Goal: Task Accomplishment & Management: Complete application form

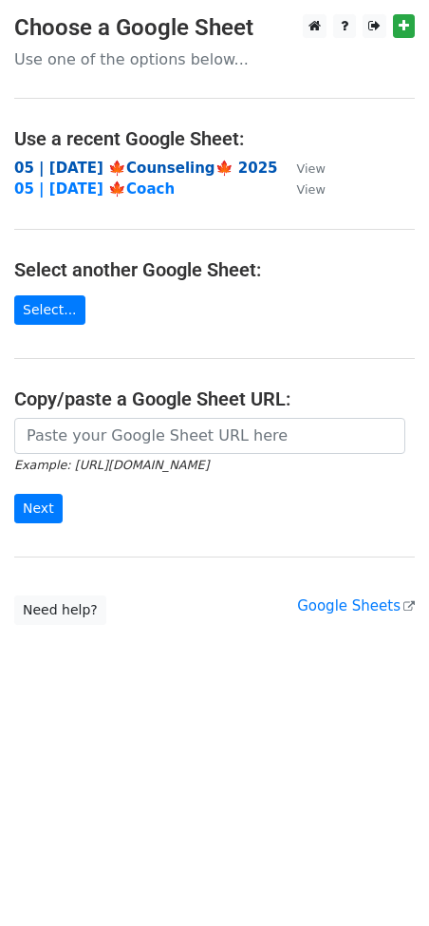
click at [123, 167] on strong "05 | [DATE] 🍁Counseling🍁 2025" at bounding box center [146, 168] width 264 height 17
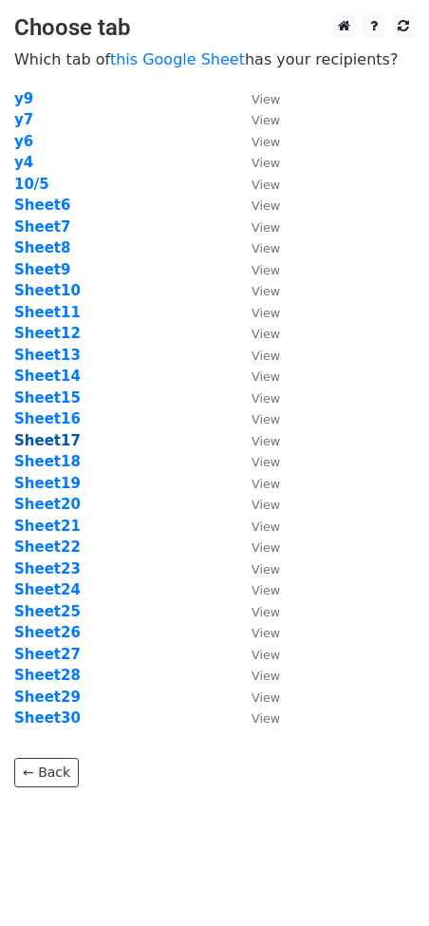
click at [61, 442] on strong "Sheet17" at bounding box center [47, 440] width 66 height 17
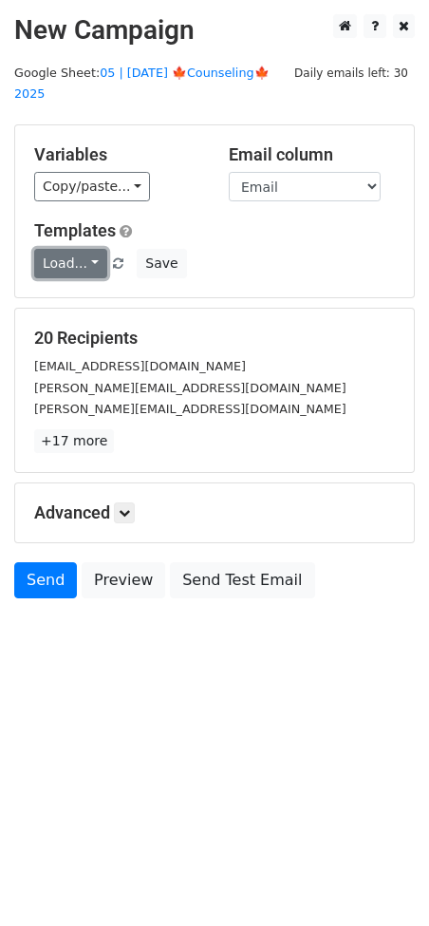
click at [68, 249] on link "Load..." at bounding box center [70, 263] width 73 height 29
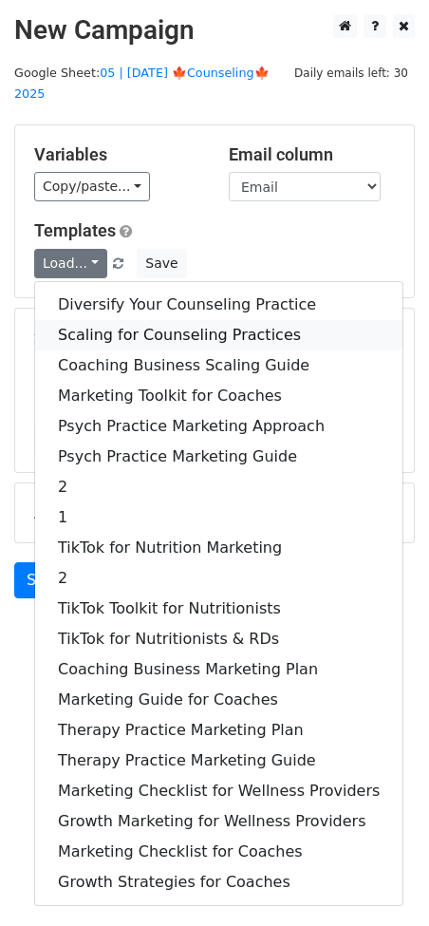
click at [135, 320] on link "Scaling for Counseling Practices" at bounding box center [218, 335] width 367 height 30
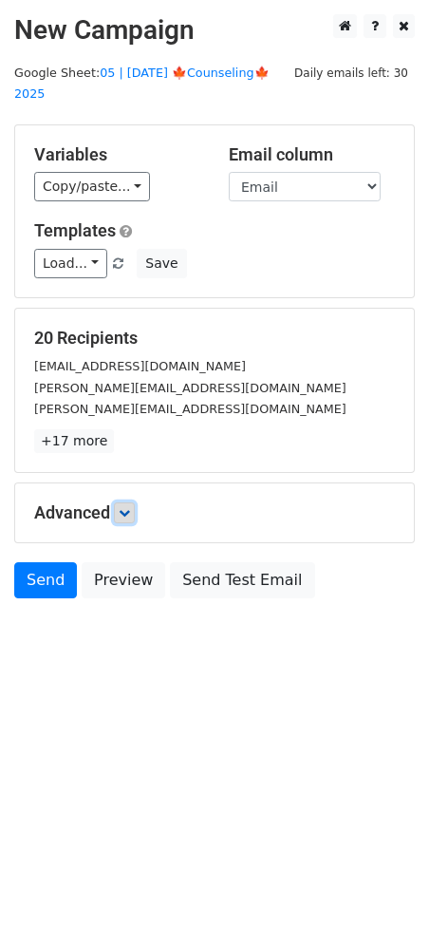
click at [130, 507] on icon at bounding box center [124, 512] width 11 height 11
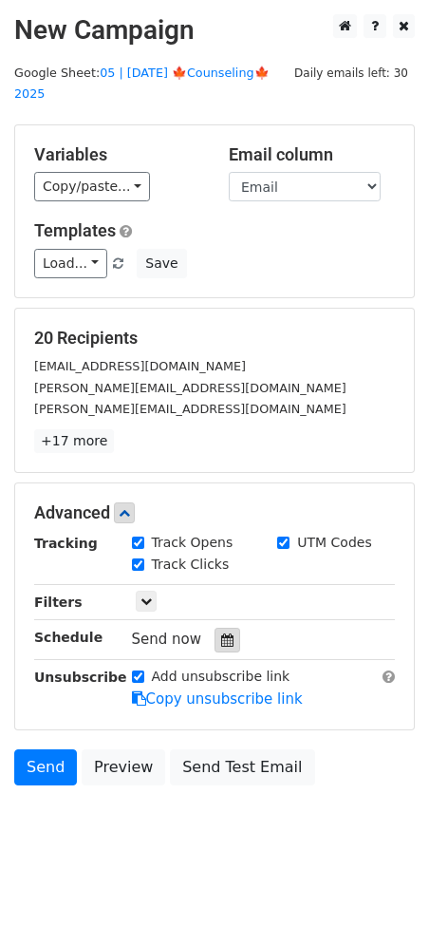
click at [224, 628] on div at bounding box center [228, 640] width 26 height 25
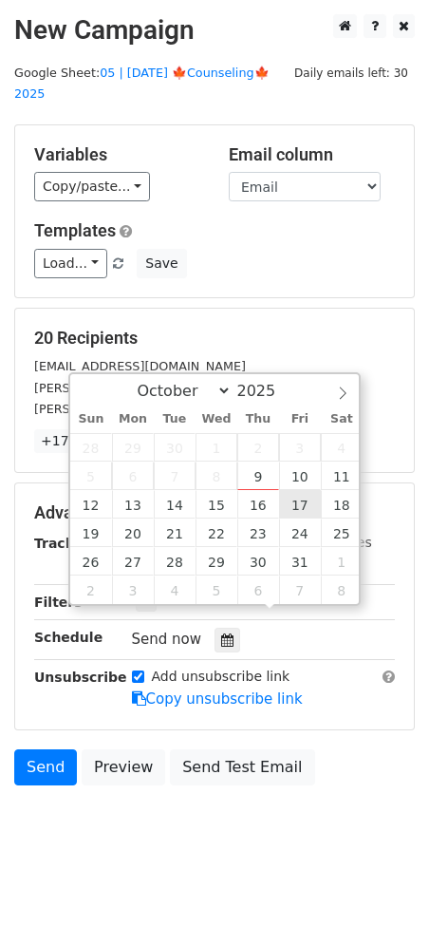
type input "2025-10-17 12:00"
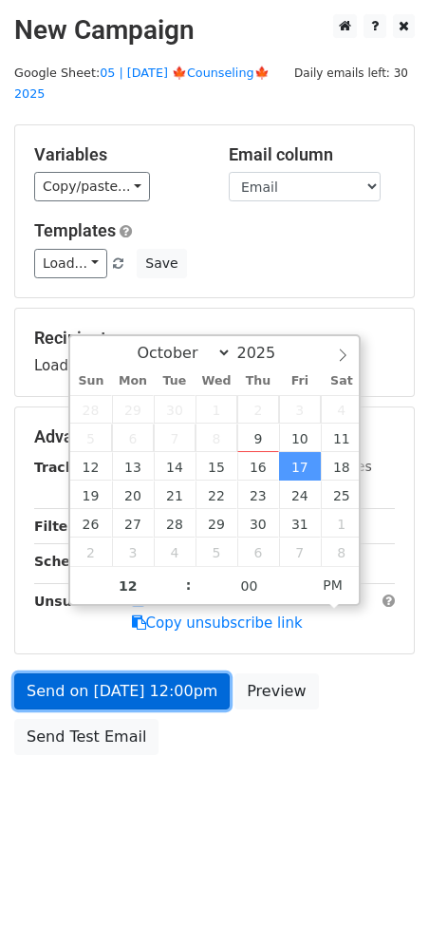
click at [194, 673] on link "Send on Oct 17 at 12:00pm" at bounding box center [122, 691] width 216 height 36
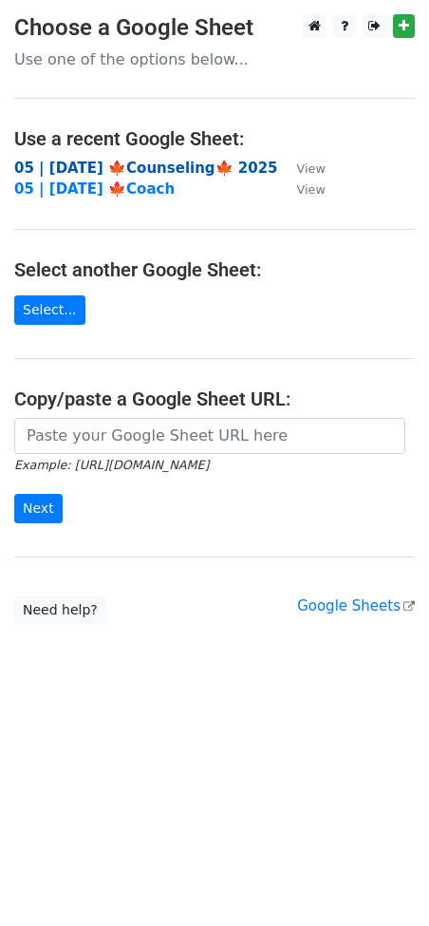
click at [184, 167] on strong "05 | OCT 5 🍁Counseling🍁 2025" at bounding box center [146, 168] width 264 height 17
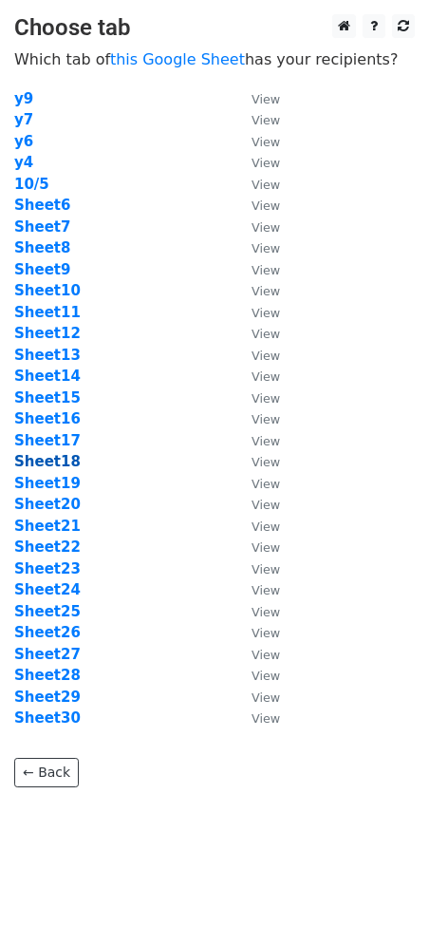
click at [47, 463] on strong "Sheet18" at bounding box center [47, 461] width 66 height 17
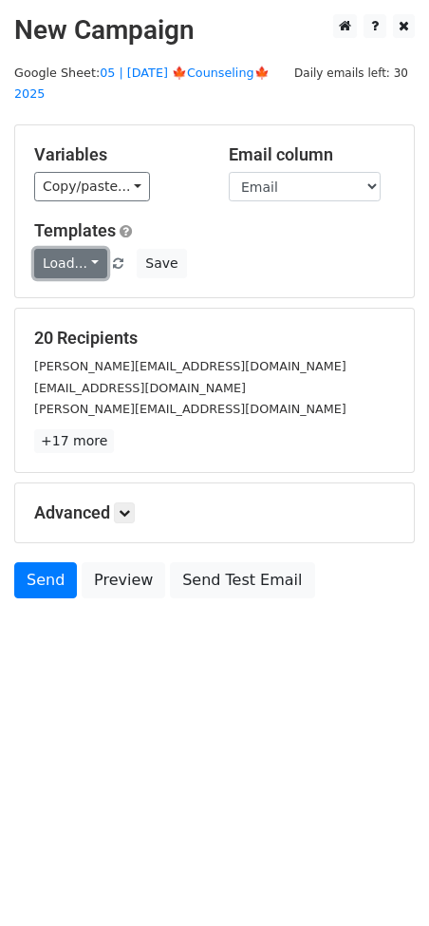
click at [77, 249] on link "Load..." at bounding box center [70, 263] width 73 height 29
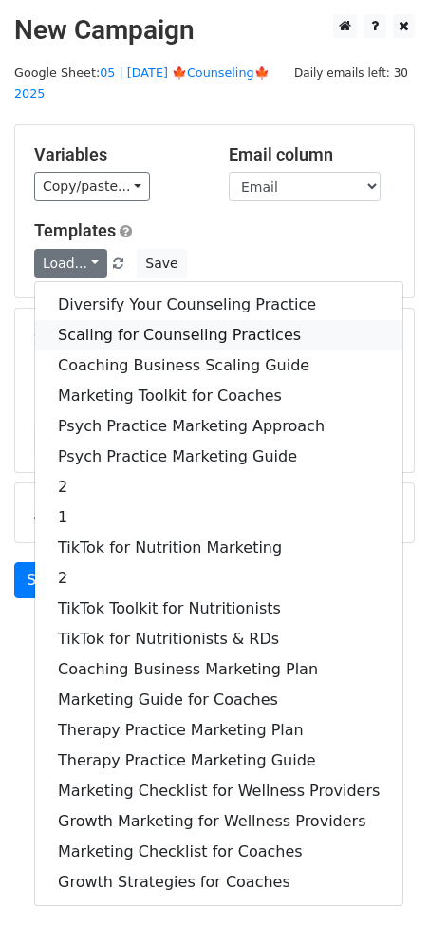
click at [114, 320] on link "Scaling for Counseling Practices" at bounding box center [218, 335] width 367 height 30
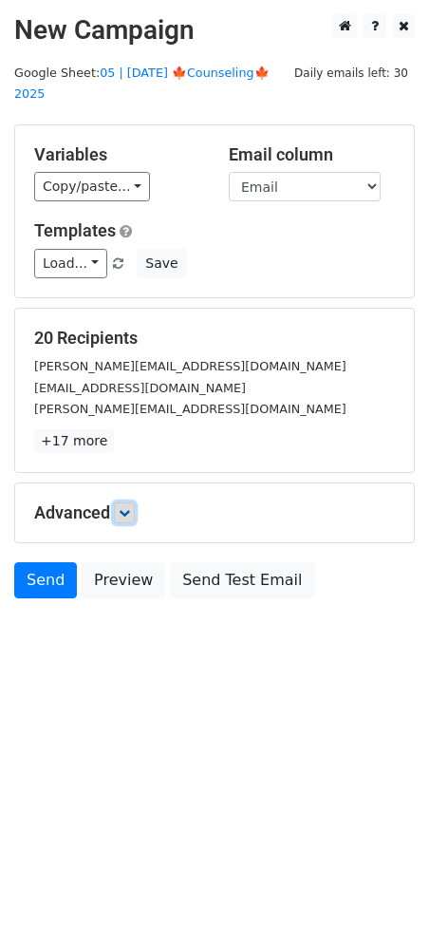
click at [129, 507] on icon at bounding box center [124, 512] width 11 height 11
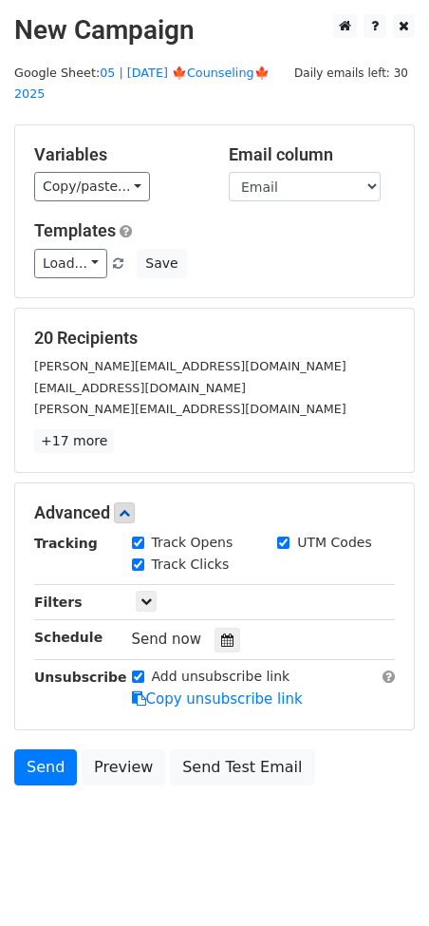
click at [210, 630] on div "Tracking Track Opens UTM Codes Track Clicks Filters Only include spreadsheet ro…" at bounding box center [214, 622] width 361 height 178
click at [221, 633] on icon at bounding box center [227, 639] width 12 height 13
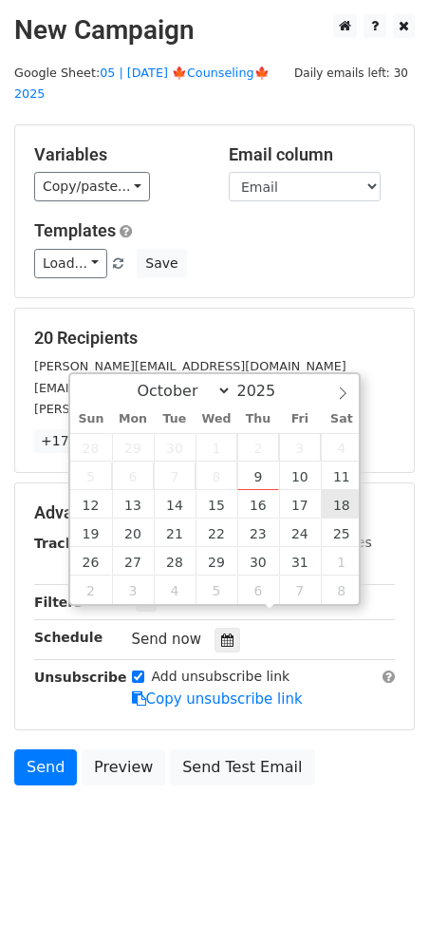
type input "2025-10-18 12:00"
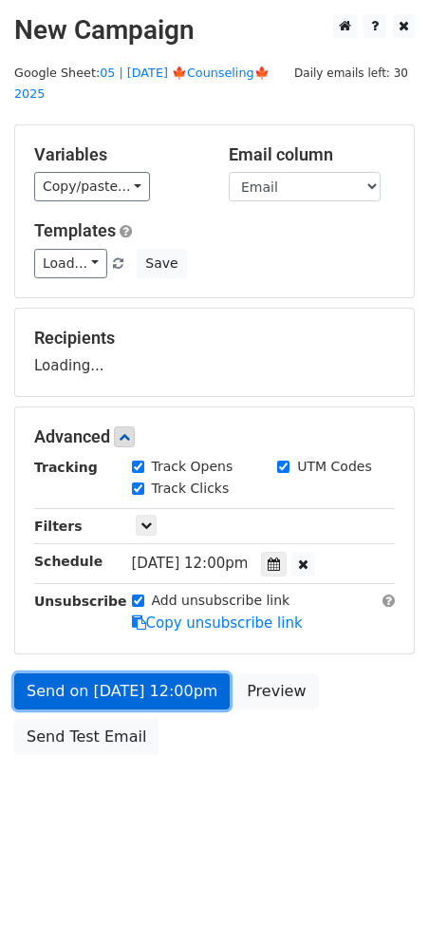
click at [198, 673] on link "Send on Oct 18 at 12:00pm" at bounding box center [122, 691] width 216 height 36
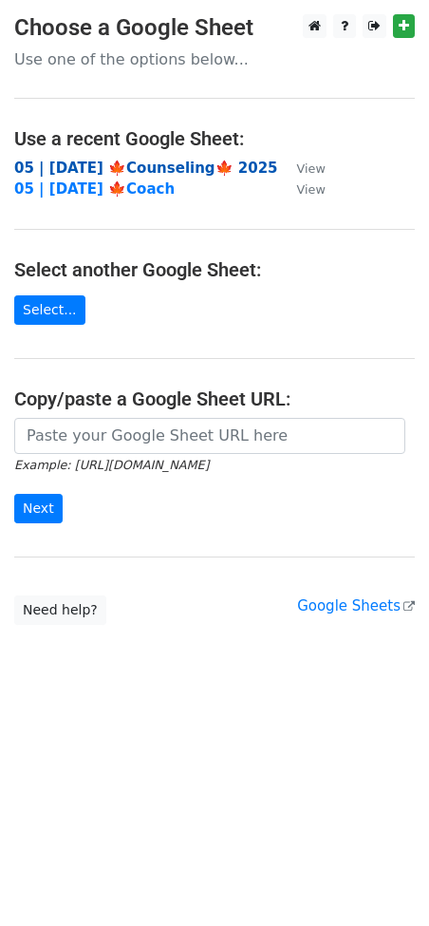
click at [149, 168] on strong "05 | [DATE] 🍁Counseling🍁 2025" at bounding box center [146, 168] width 264 height 17
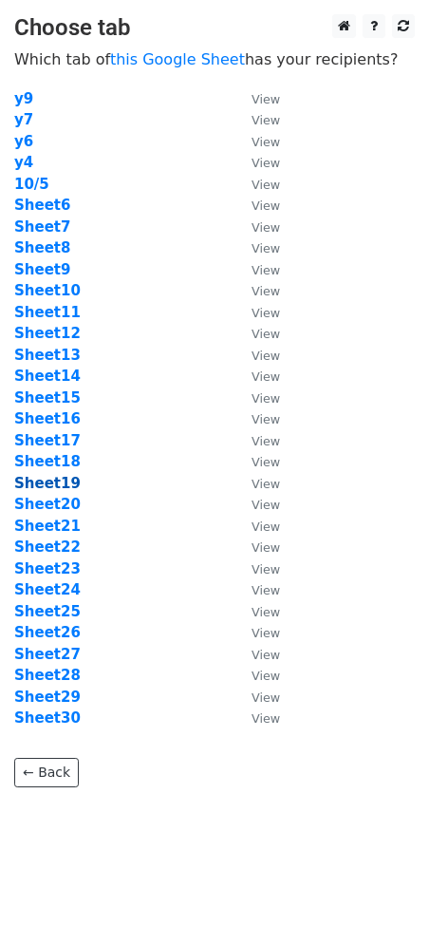
click at [49, 480] on strong "Sheet19" at bounding box center [47, 483] width 66 height 17
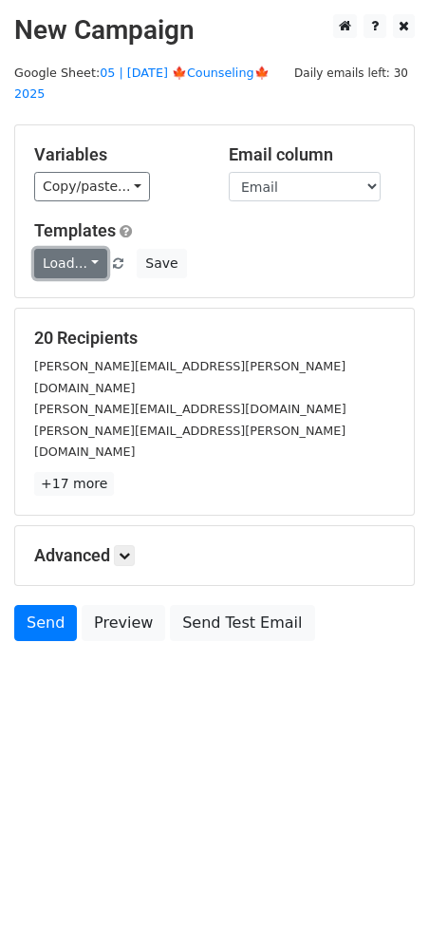
click at [62, 249] on link "Load..." at bounding box center [70, 263] width 73 height 29
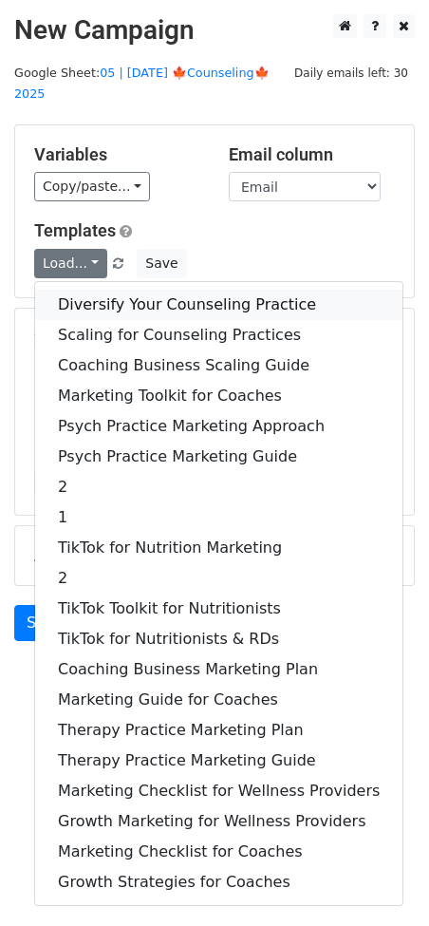
click at [95, 290] on link "Diversify Your Counseling Practice" at bounding box center [218, 305] width 367 height 30
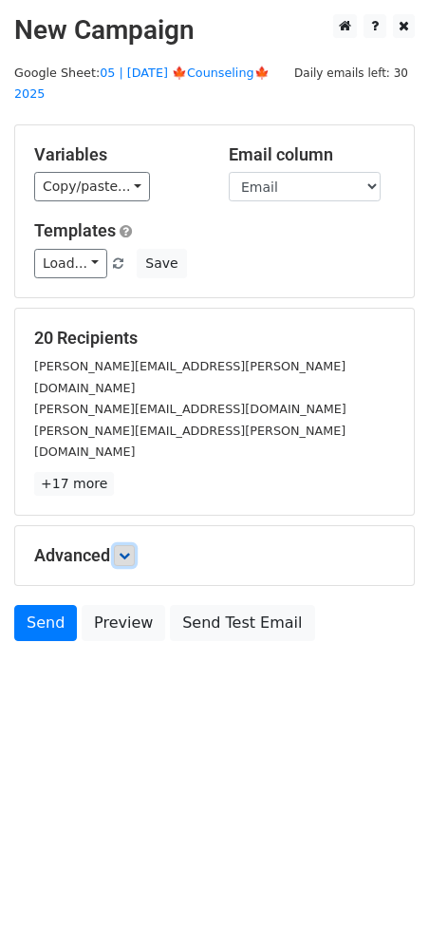
click at [129, 550] on icon at bounding box center [124, 555] width 11 height 11
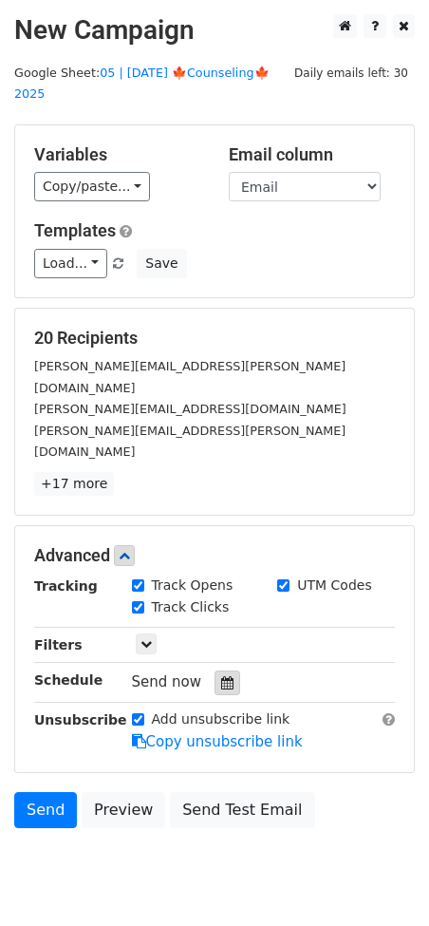
click at [221, 676] on icon at bounding box center [227, 682] width 12 height 13
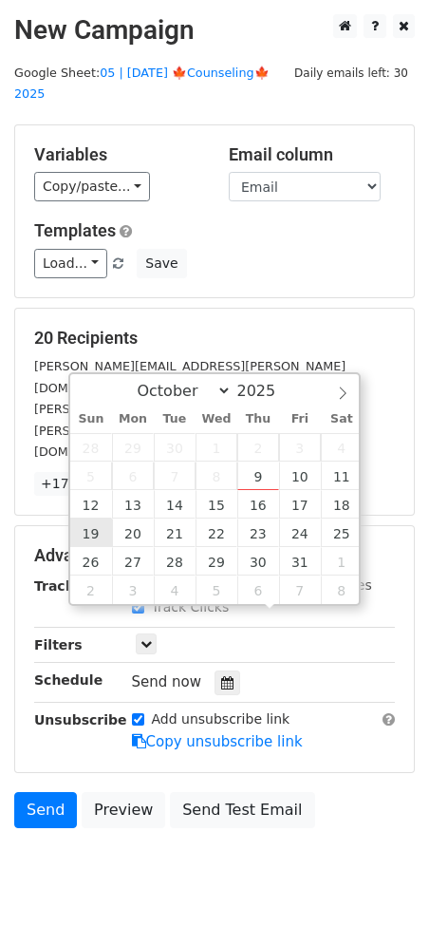
type input "2025-10-19 12:00"
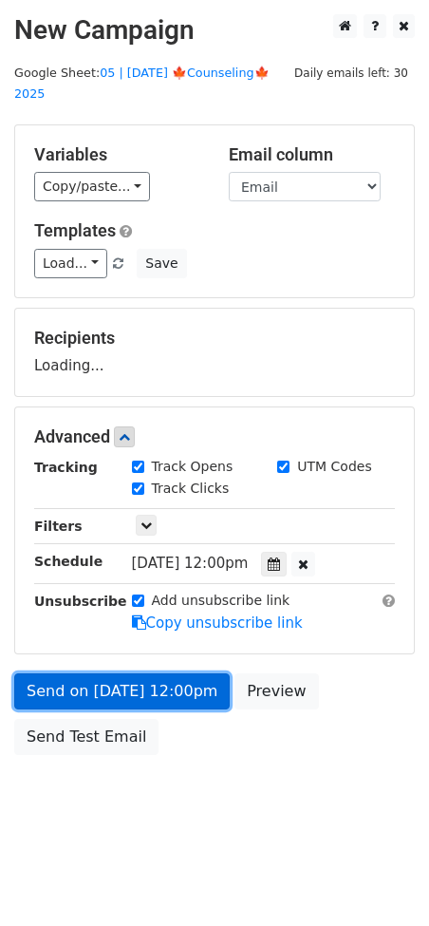
click at [109, 685] on link "Send on Oct 19 at 12:00pm" at bounding box center [122, 691] width 216 height 36
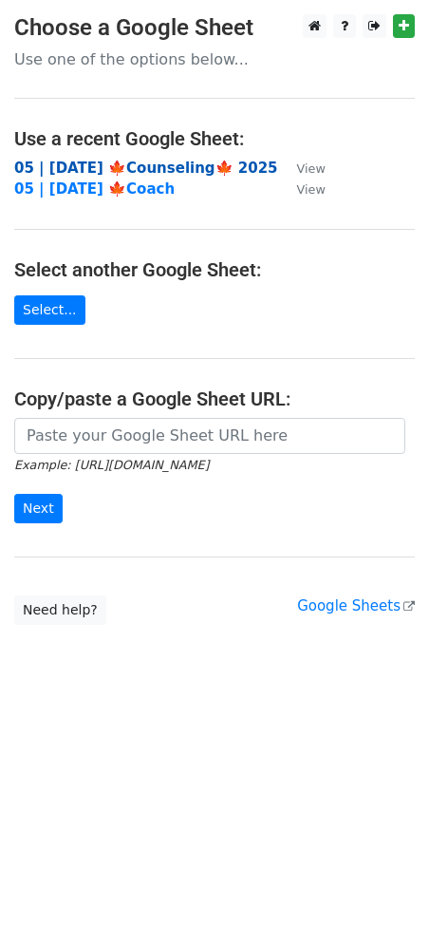
click at [177, 162] on strong "05 | [DATE] 🍁Counseling🍁 2025" at bounding box center [146, 168] width 264 height 17
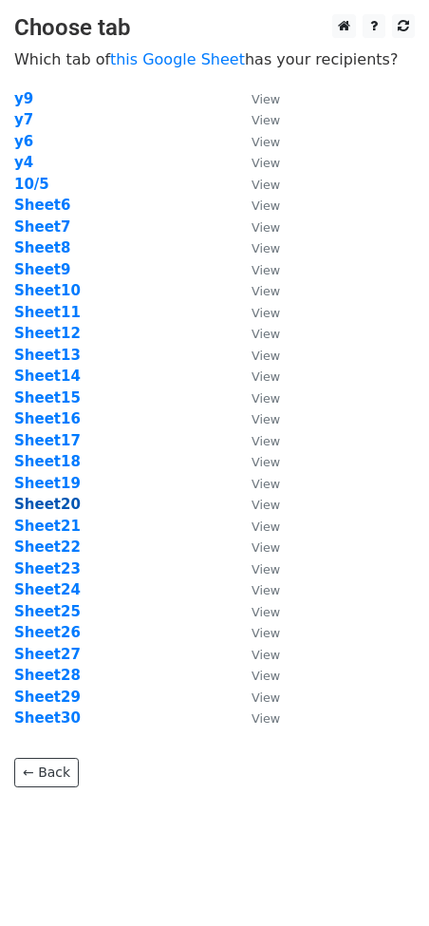
click at [64, 504] on strong "Sheet20" at bounding box center [47, 504] width 66 height 17
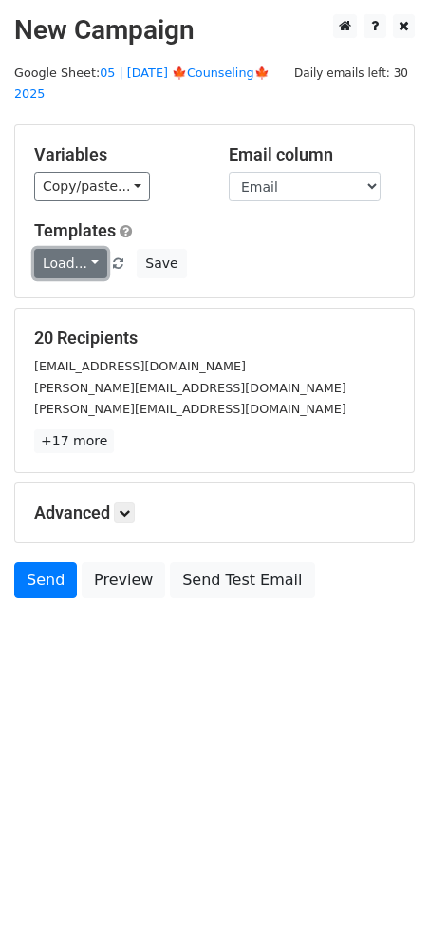
click at [87, 249] on link "Load..." at bounding box center [70, 263] width 73 height 29
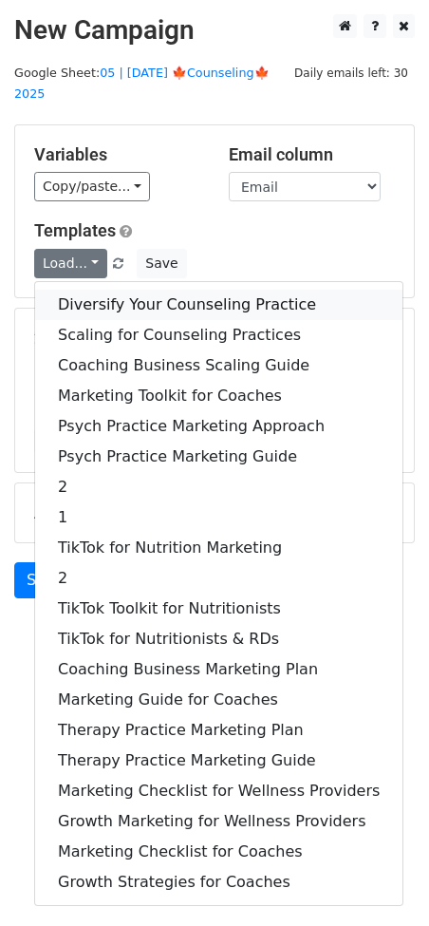
click at [107, 290] on link "Diversify Your Counseling Practice" at bounding box center [218, 305] width 367 height 30
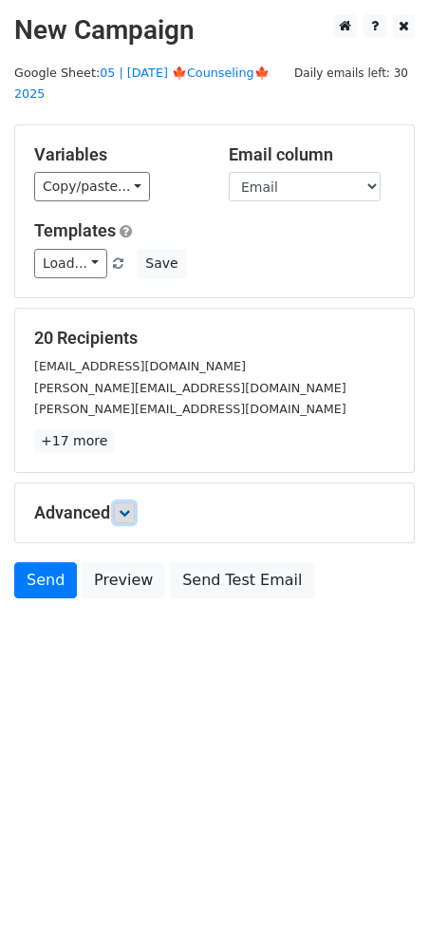
click at [129, 507] on icon at bounding box center [124, 512] width 11 height 11
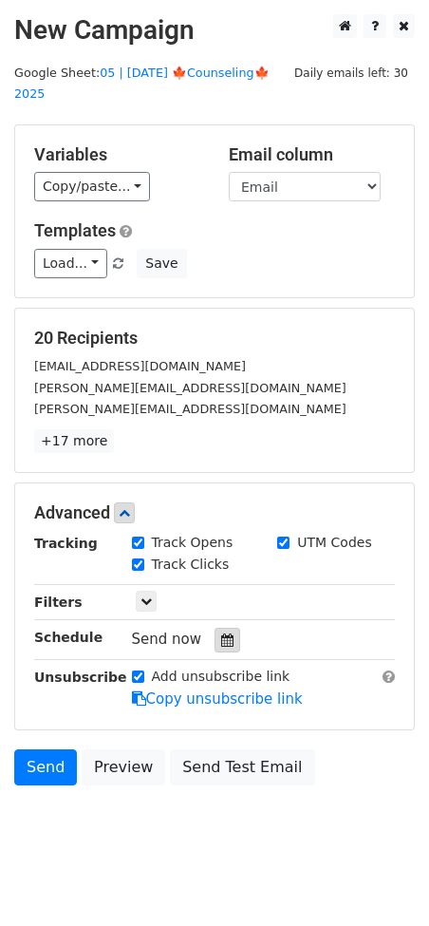
click at [223, 633] on icon at bounding box center [227, 639] width 12 height 13
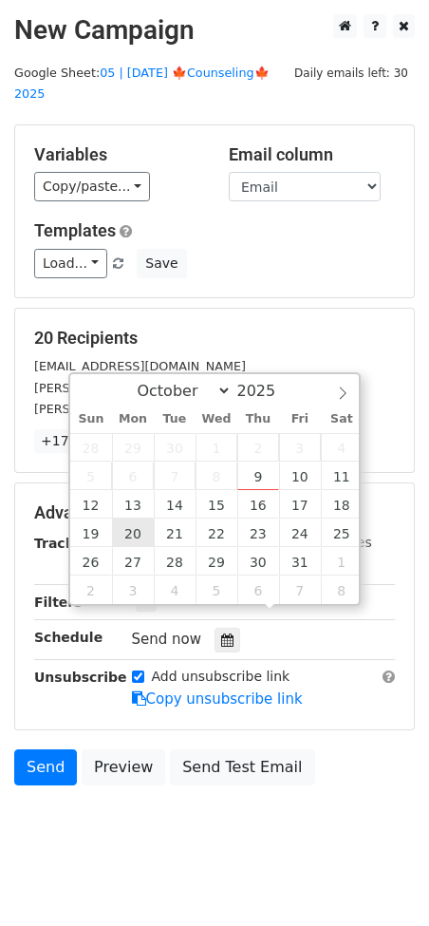
type input "2025-10-20 12:00"
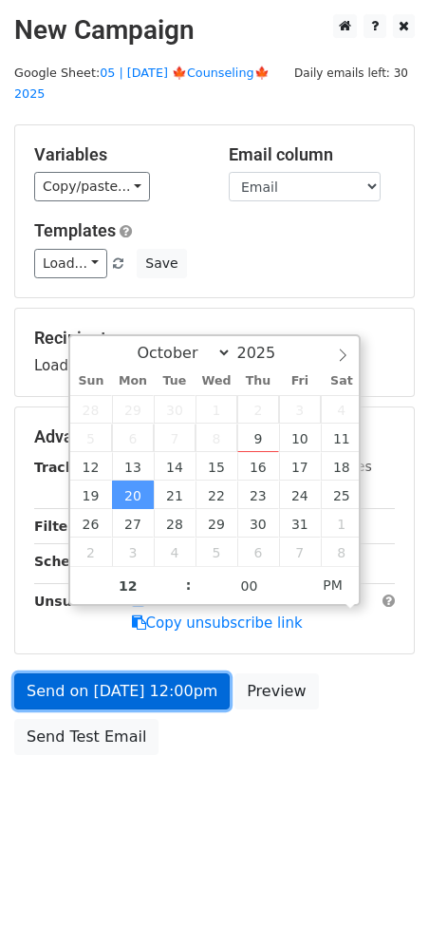
click at [138, 673] on link "Send on Oct 20 at 12:00pm" at bounding box center [122, 691] width 216 height 36
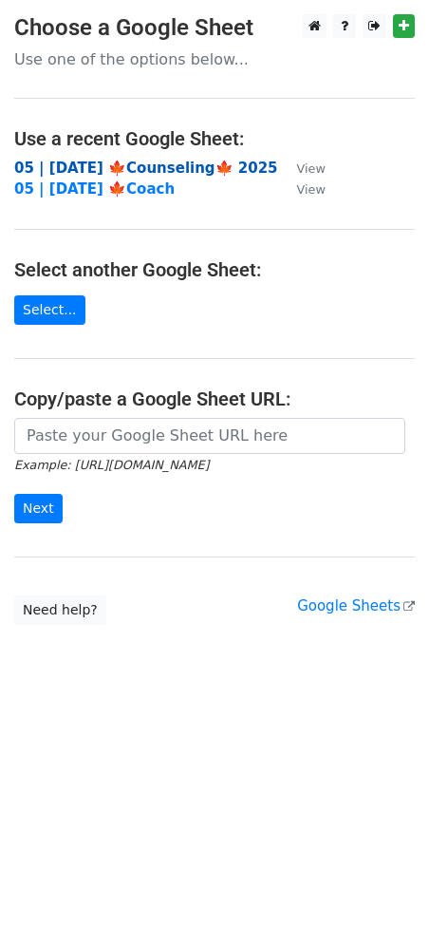
click at [207, 167] on strong "05 | [DATE] 🍁Counseling🍁 2025" at bounding box center [146, 168] width 264 height 17
click at [140, 163] on strong "05 | [DATE] 🍁Counseling🍁 2025" at bounding box center [146, 168] width 264 height 17
click at [153, 165] on strong "05 | [DATE] 🍁Counseling🍁 2025" at bounding box center [146, 168] width 264 height 17
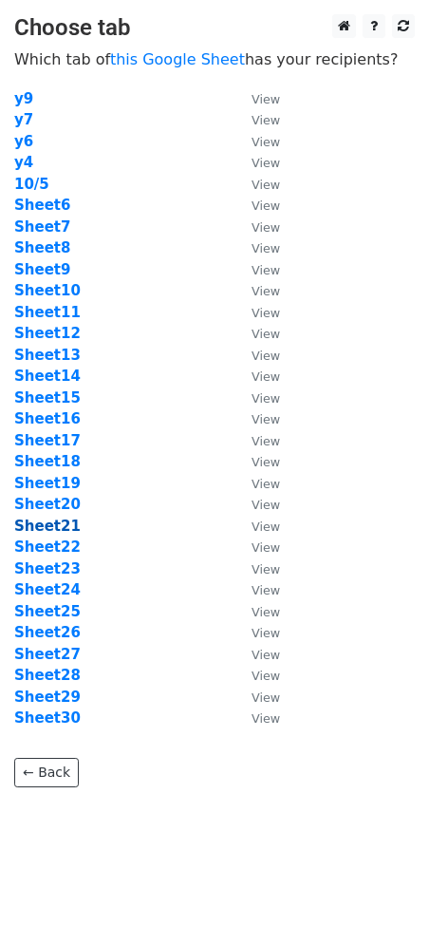
click at [52, 528] on strong "Sheet21" at bounding box center [47, 525] width 66 height 17
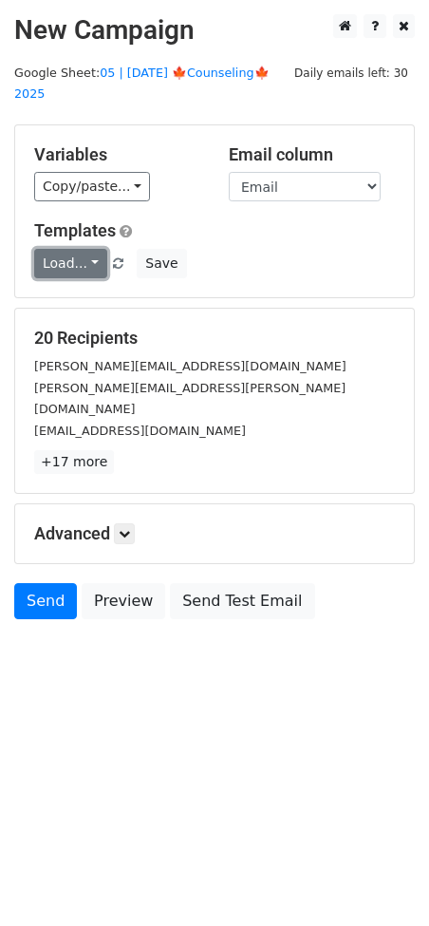
click at [85, 249] on link "Load..." at bounding box center [70, 263] width 73 height 29
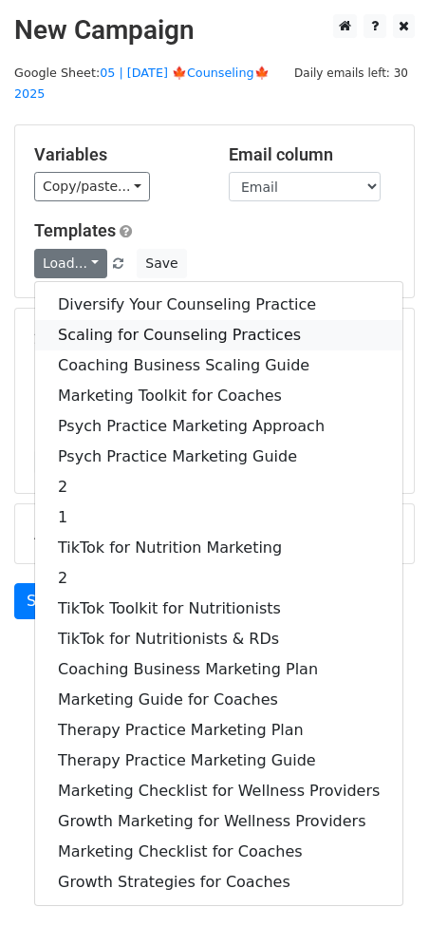
click at [138, 320] on link "Scaling for Counseling Practices" at bounding box center [218, 335] width 367 height 30
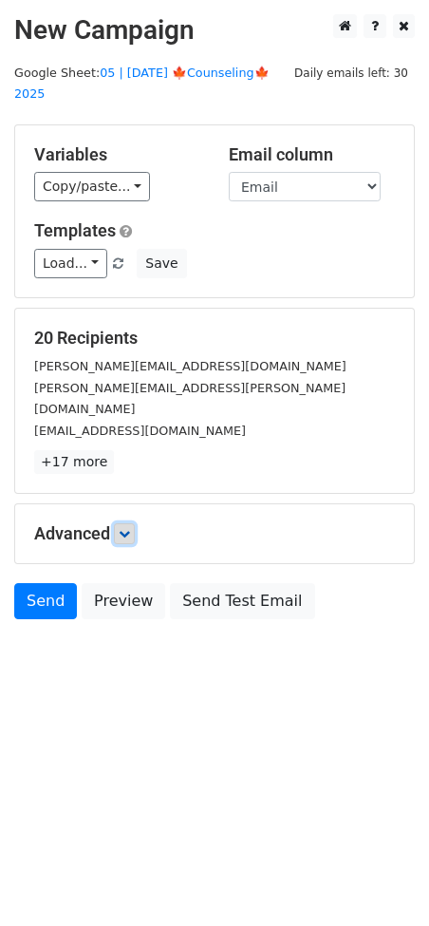
click at [130, 528] on icon at bounding box center [124, 533] width 11 height 11
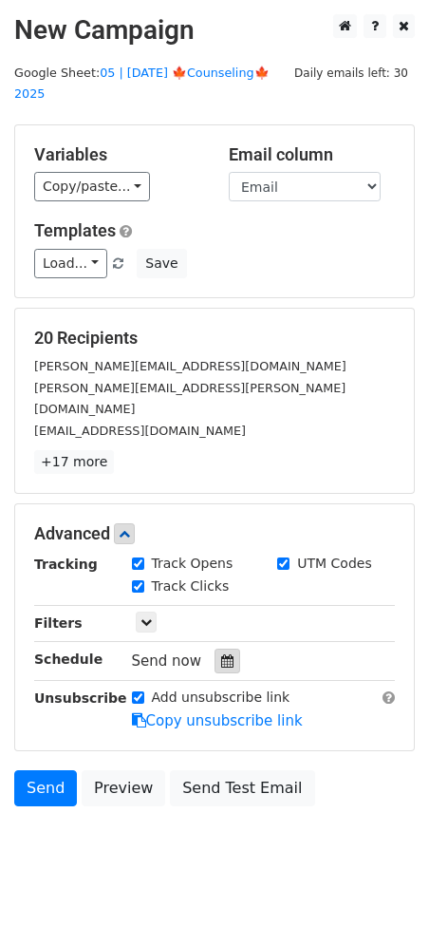
click at [225, 654] on icon at bounding box center [227, 660] width 12 height 13
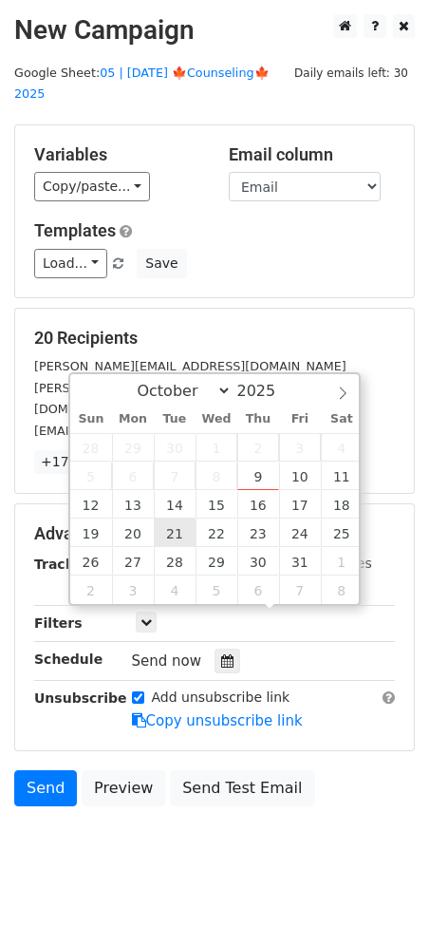
type input "2025-10-21 12:00"
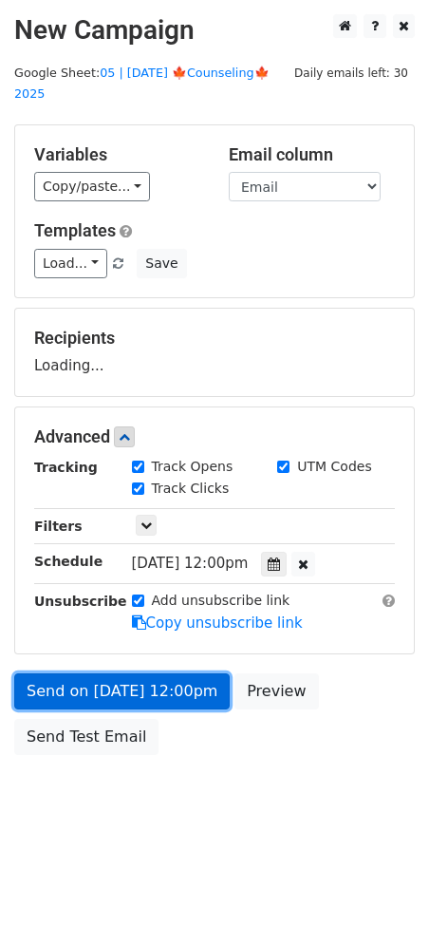
click at [170, 677] on link "Send on Oct 21 at 12:00pm" at bounding box center [122, 691] width 216 height 36
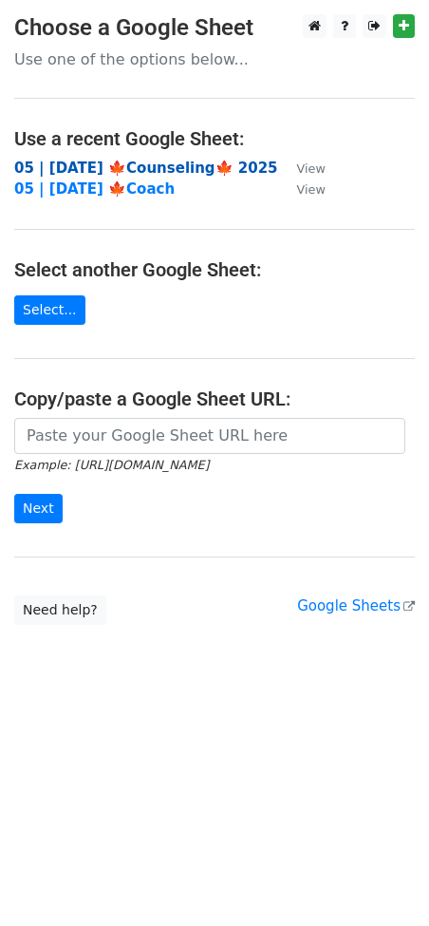
click at [187, 165] on strong "05 | [DATE] 🍁Counseling🍁 2025" at bounding box center [146, 168] width 264 height 17
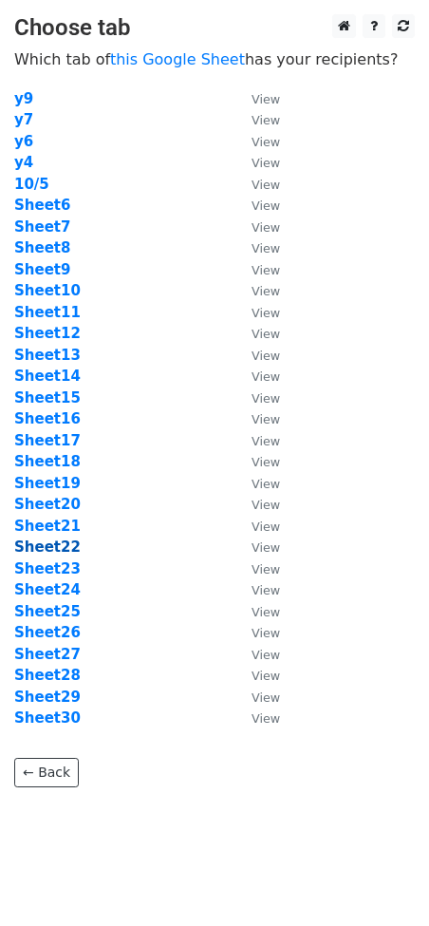
click at [59, 548] on strong "Sheet22" at bounding box center [47, 546] width 66 height 17
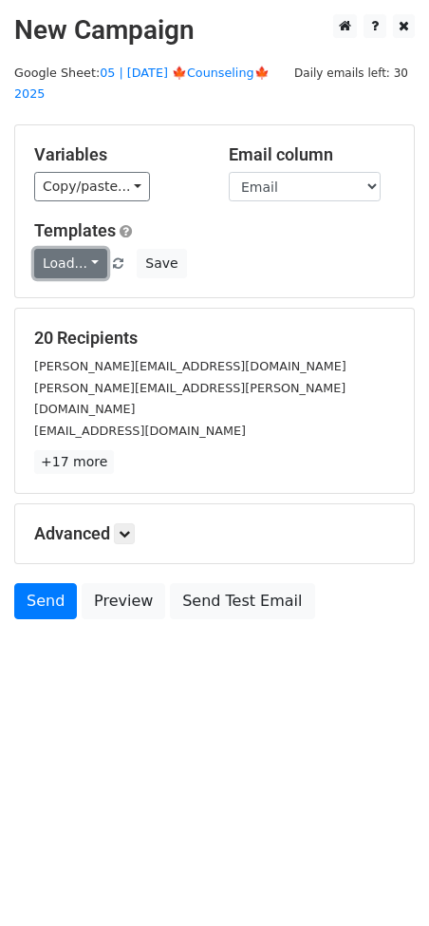
click at [69, 249] on link "Load..." at bounding box center [70, 263] width 73 height 29
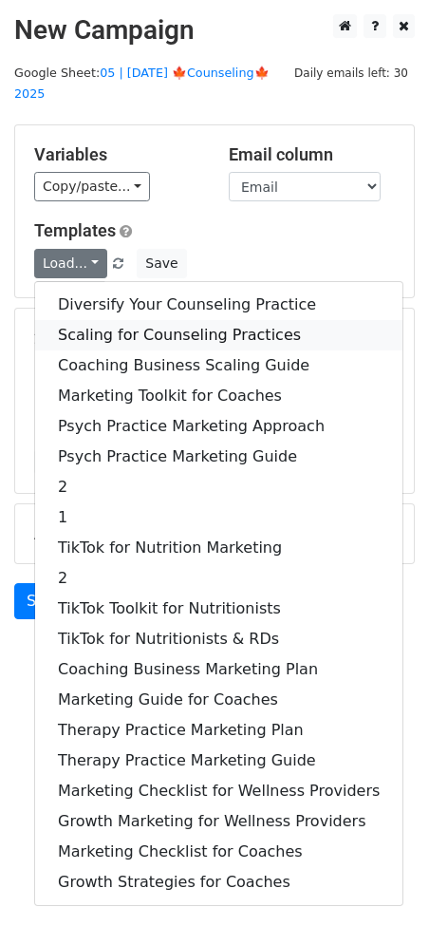
click at [107, 320] on link "Scaling for Counseling Practices" at bounding box center [218, 335] width 367 height 30
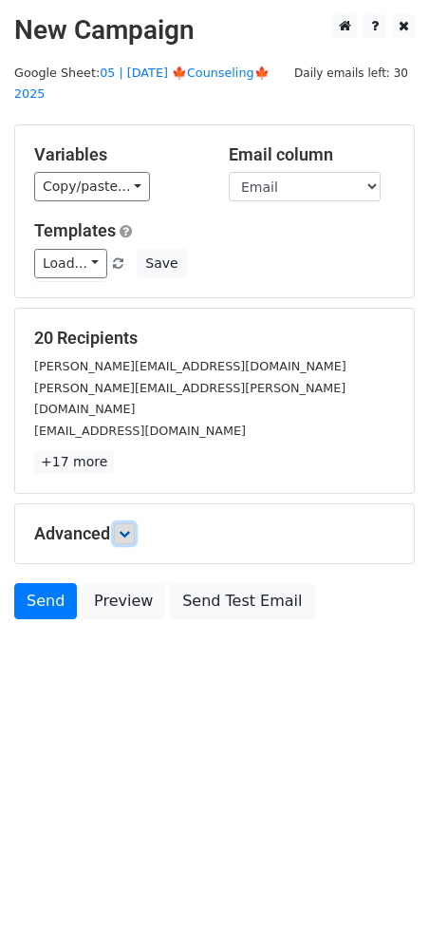
click at [127, 528] on icon at bounding box center [124, 533] width 11 height 11
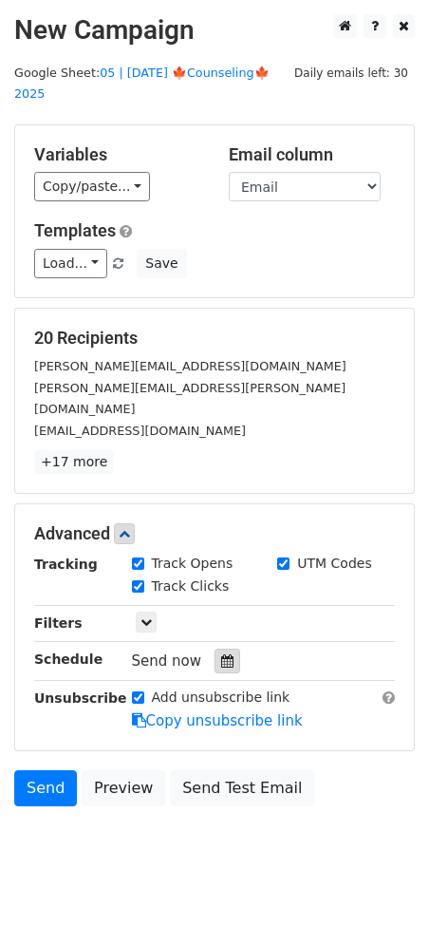
click at [221, 654] on icon at bounding box center [227, 660] width 12 height 13
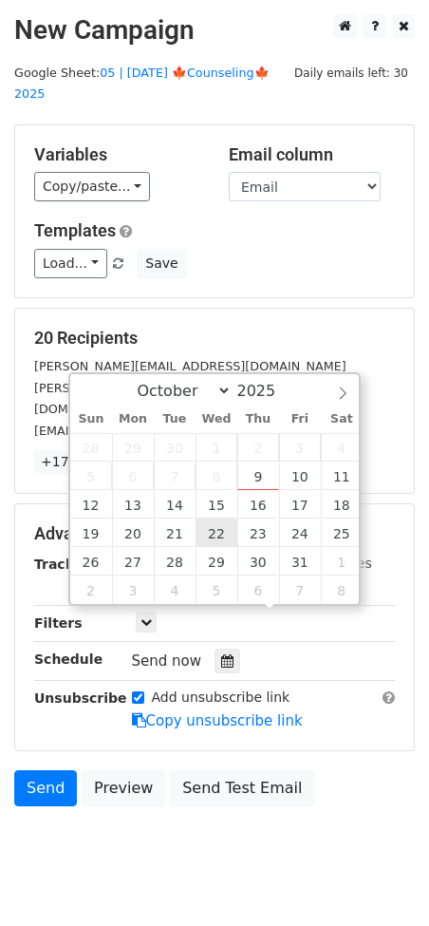
type input "2025-10-22 12:00"
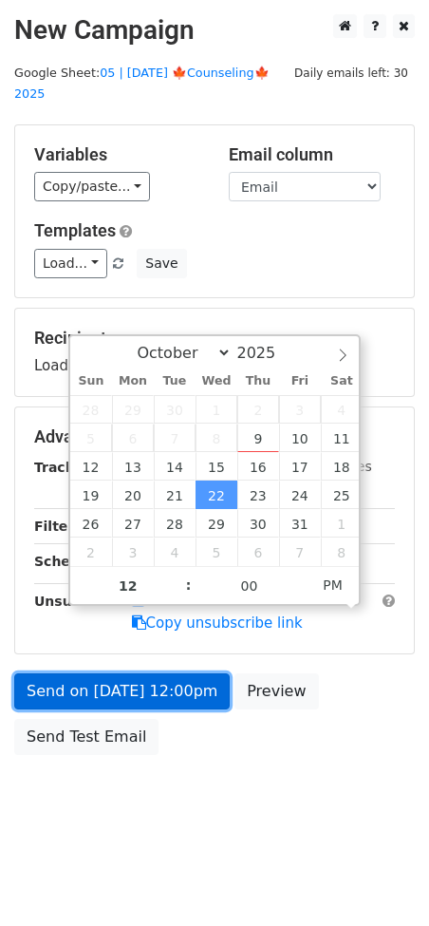
click at [161, 673] on link "Send on Oct 22 at 12:00pm" at bounding box center [122, 691] width 216 height 36
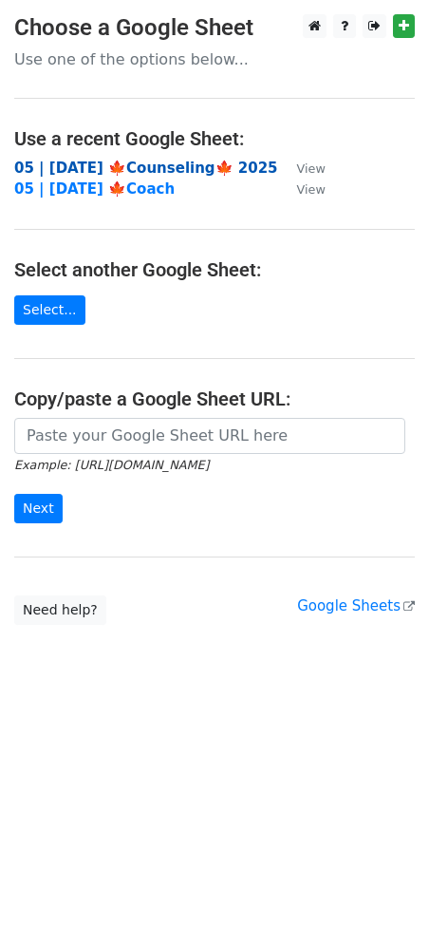
click at [152, 167] on strong "05 | OCT 5 🍁Counseling🍁 2025" at bounding box center [146, 168] width 264 height 17
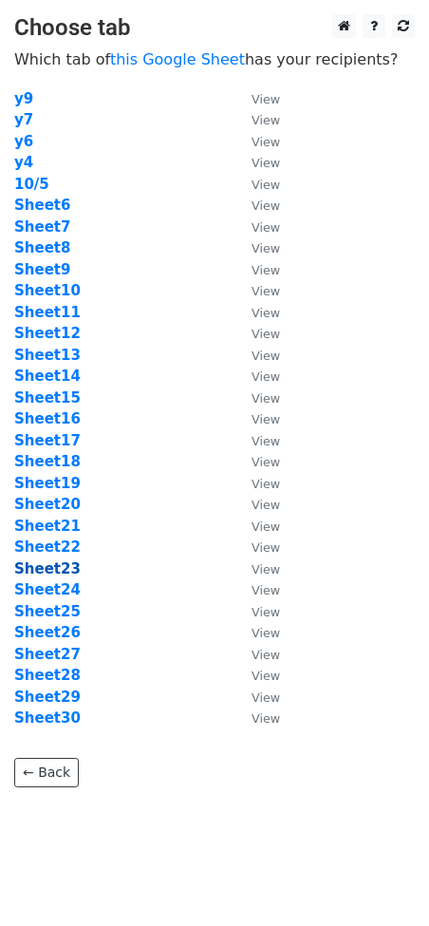
click at [67, 566] on strong "Sheet23" at bounding box center [47, 568] width 66 height 17
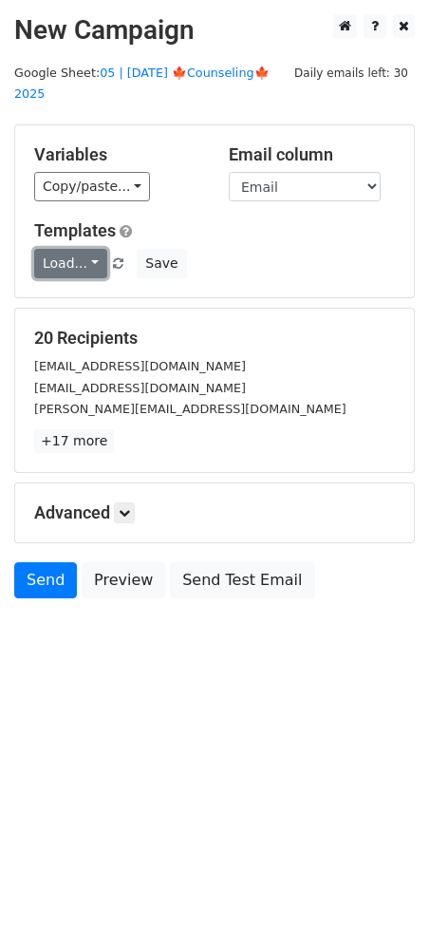
click at [85, 249] on link "Load..." at bounding box center [70, 263] width 73 height 29
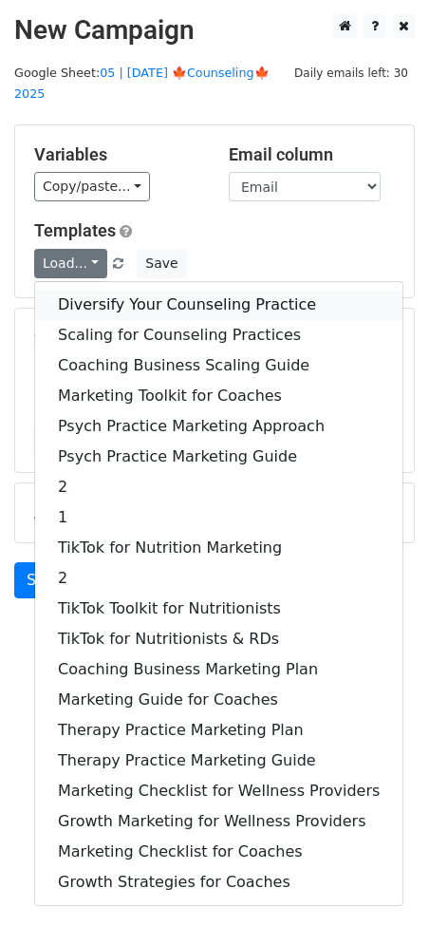
click at [105, 290] on link "Diversify Your Counseling Practice" at bounding box center [218, 305] width 367 height 30
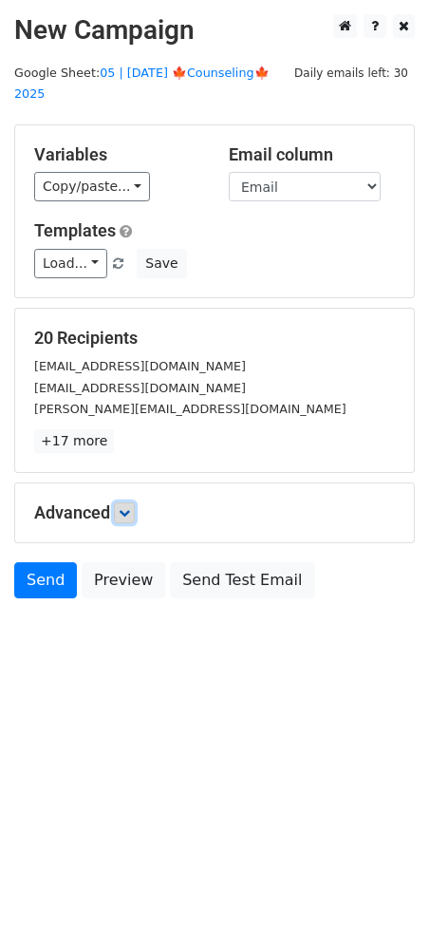
click at [128, 507] on icon at bounding box center [124, 512] width 11 height 11
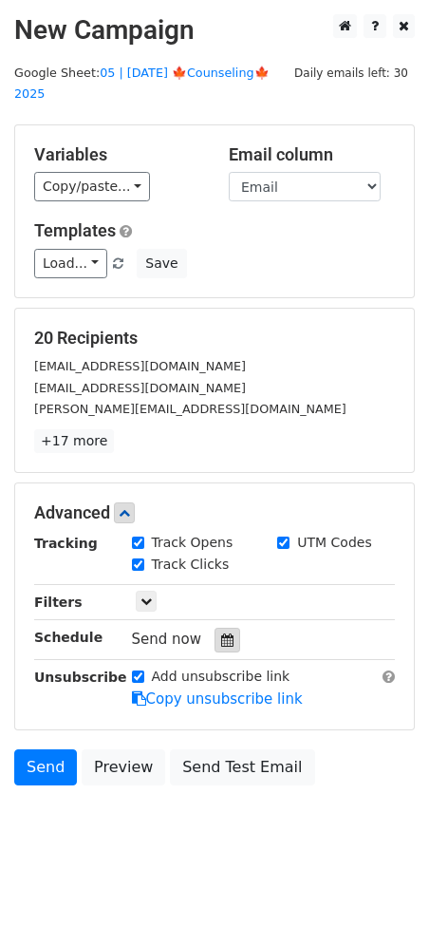
click at [222, 633] on icon at bounding box center [227, 639] width 12 height 13
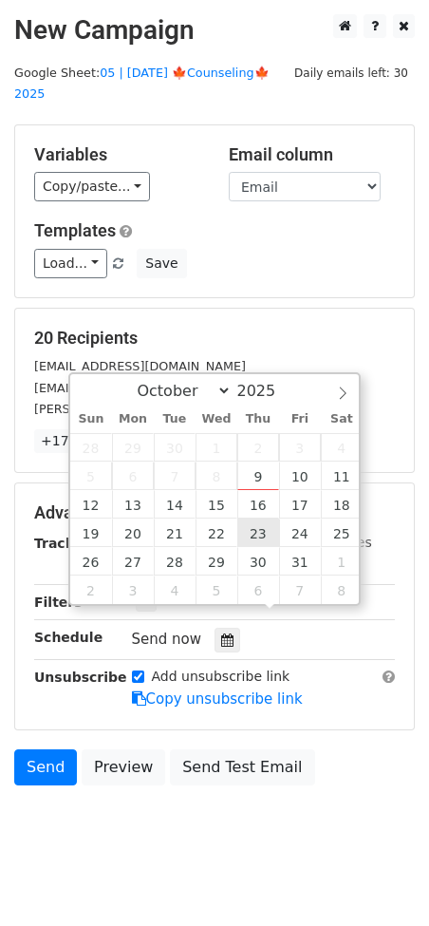
type input "2025-10-23 12:00"
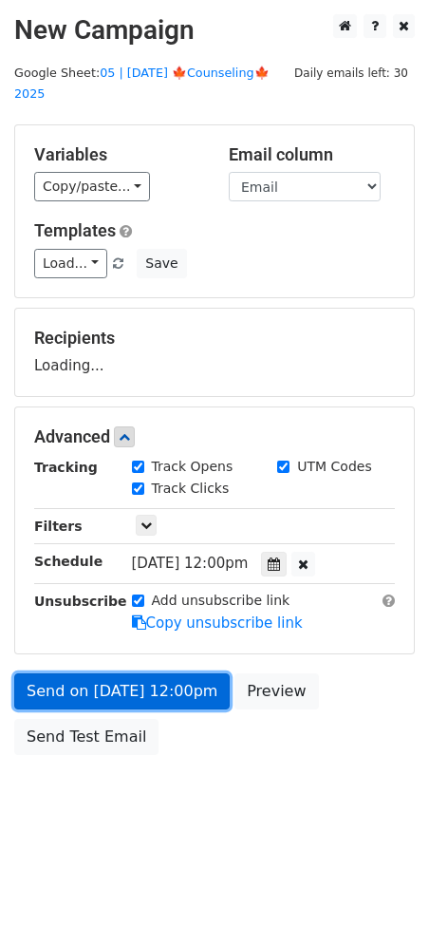
click at [149, 683] on link "Send on Oct 23 at 12:00pm" at bounding box center [122, 691] width 216 height 36
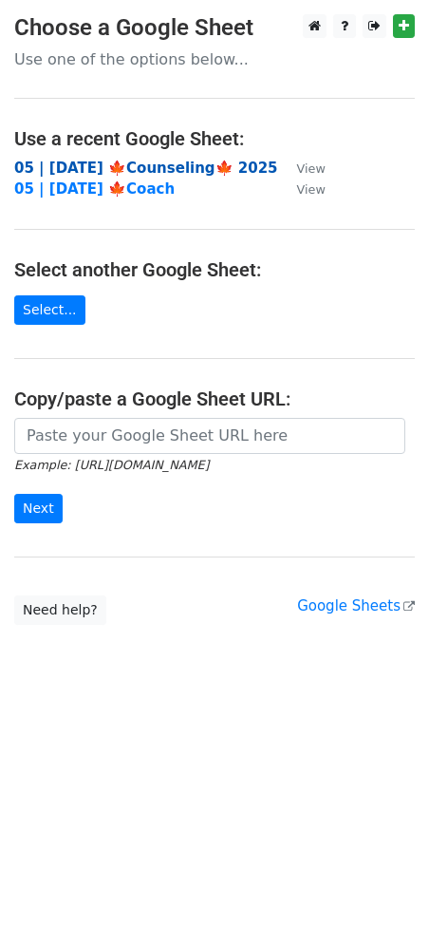
click at [203, 161] on strong "05 | [DATE] 🍁Counseling🍁 2025" at bounding box center [146, 168] width 264 height 17
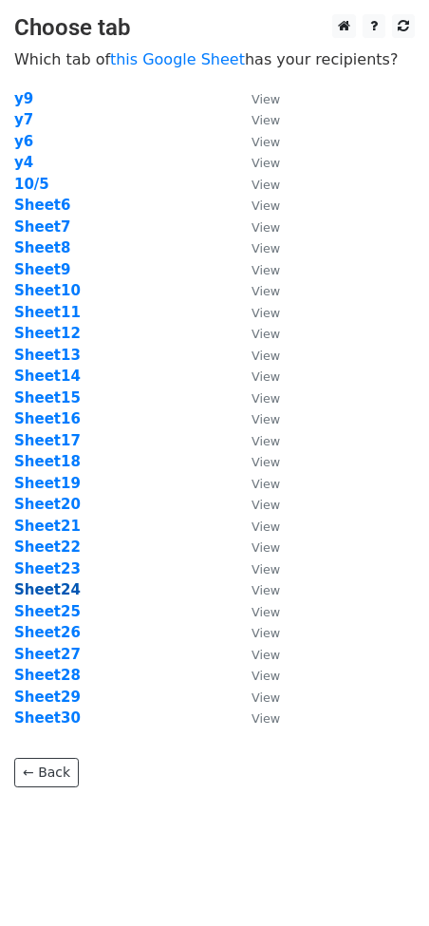
click at [39, 586] on strong "Sheet24" at bounding box center [47, 589] width 66 height 17
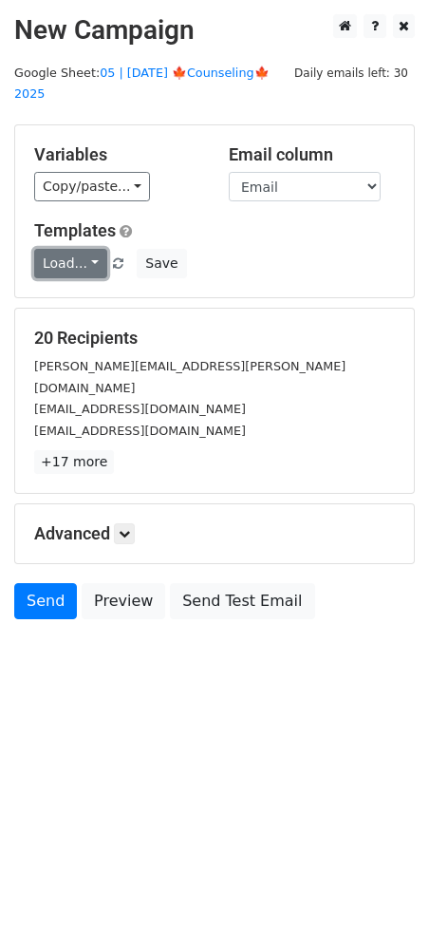
click at [82, 249] on link "Load..." at bounding box center [70, 263] width 73 height 29
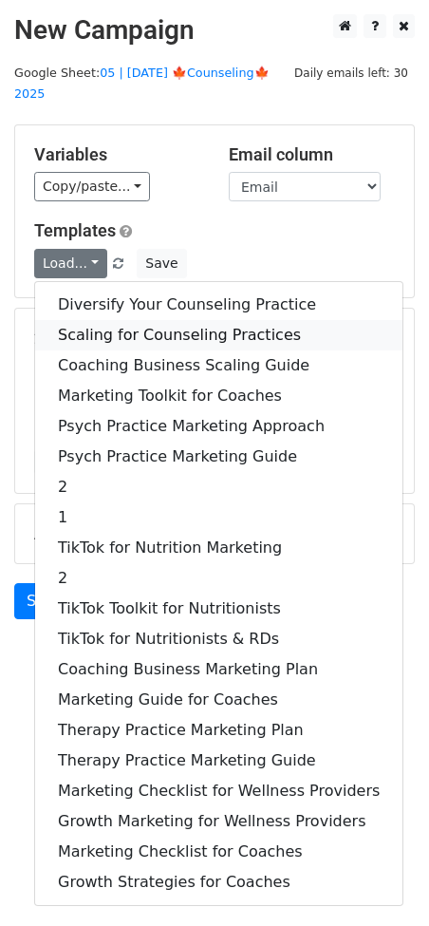
click at [100, 320] on link "Scaling for Counseling Practices" at bounding box center [218, 335] width 367 height 30
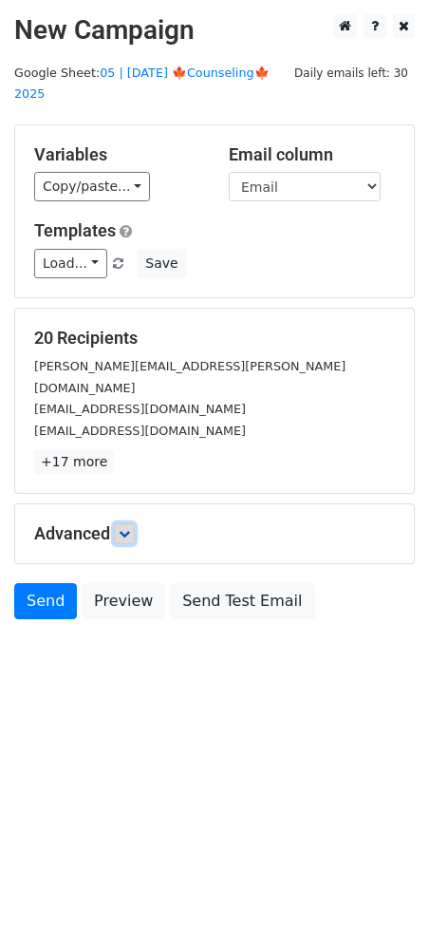
click at [135, 523] on link at bounding box center [124, 533] width 21 height 21
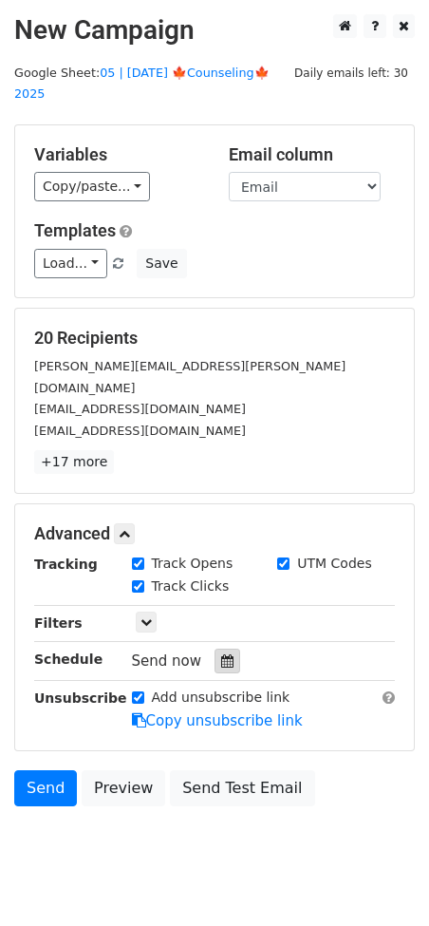
click at [221, 654] on icon at bounding box center [227, 660] width 12 height 13
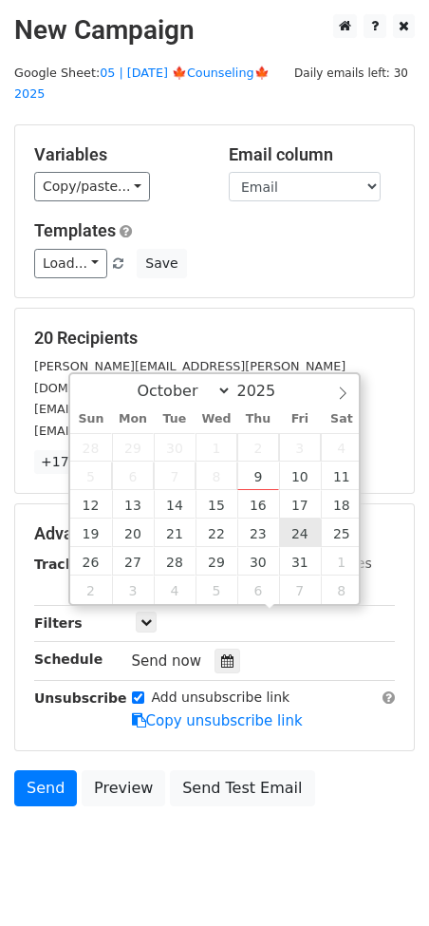
type input "2025-10-24 12:00"
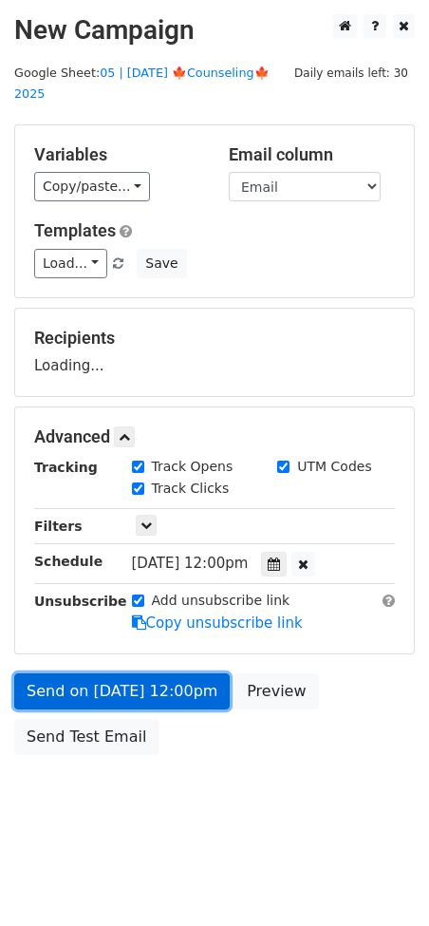
click at [130, 677] on link "Send on Oct 24 at 12:00pm" at bounding box center [122, 691] width 216 height 36
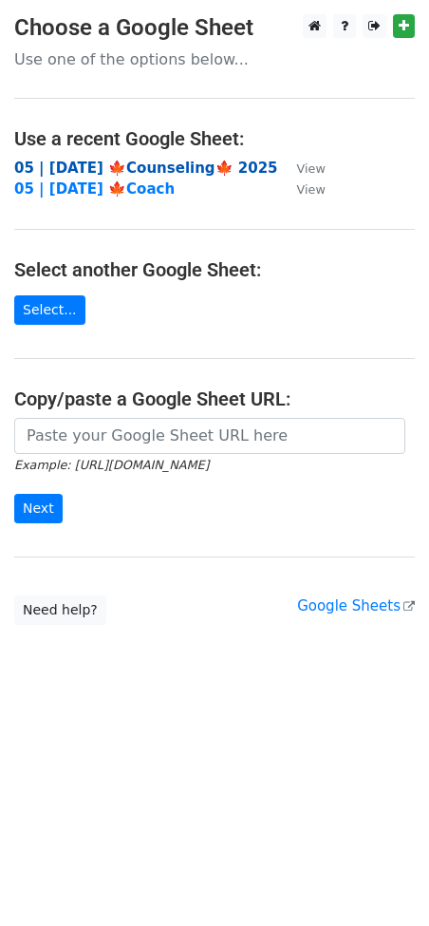
click at [196, 160] on strong "05 | [DATE] 🍁Counseling🍁 2025" at bounding box center [146, 168] width 264 height 17
click at [181, 169] on strong "05 | [DATE] 🍁Counseling🍁 2025" at bounding box center [146, 168] width 264 height 17
click at [149, 167] on strong "05 | [DATE] 🍁Counseling🍁 2025" at bounding box center [146, 168] width 264 height 17
click at [164, 166] on strong "05 | [DATE] 🍁Counseling🍁 2025" at bounding box center [146, 168] width 264 height 17
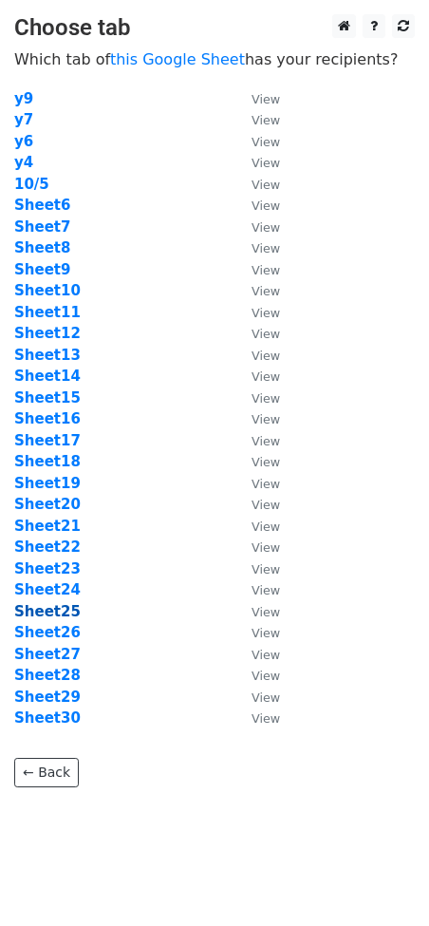
click at [53, 611] on strong "Sheet25" at bounding box center [47, 611] width 66 height 17
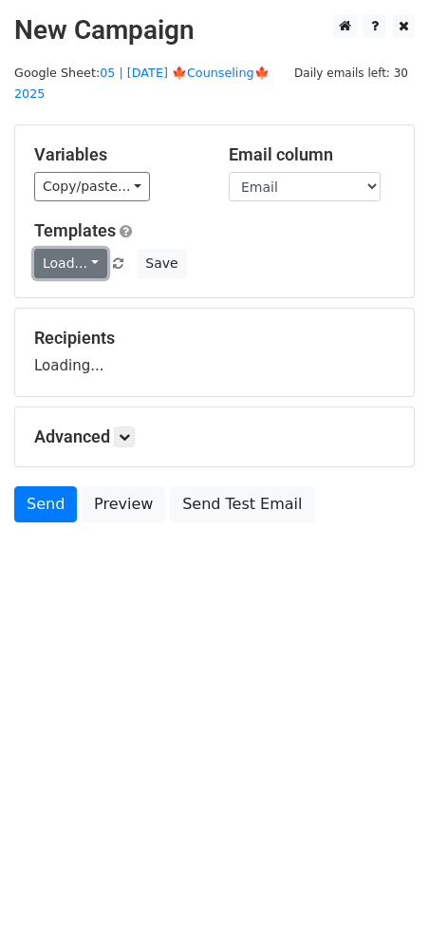
click at [61, 252] on link "Load..." at bounding box center [70, 263] width 73 height 29
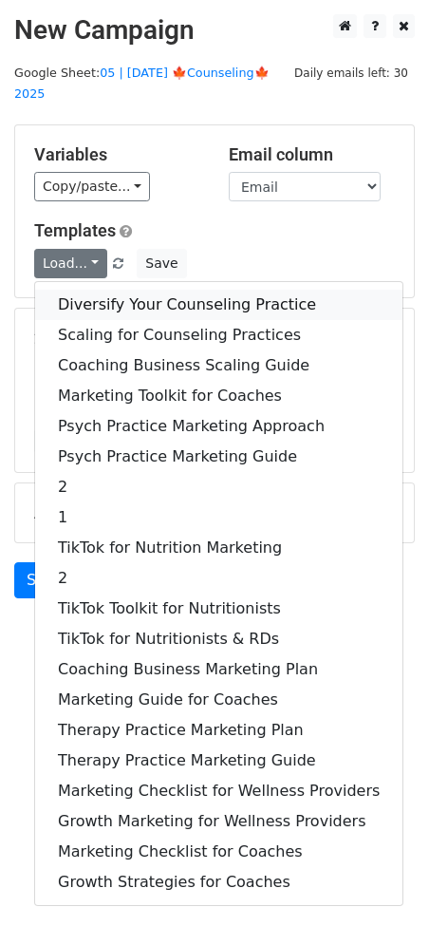
click at [66, 290] on link "Diversify Your Counseling Practice" at bounding box center [218, 305] width 367 height 30
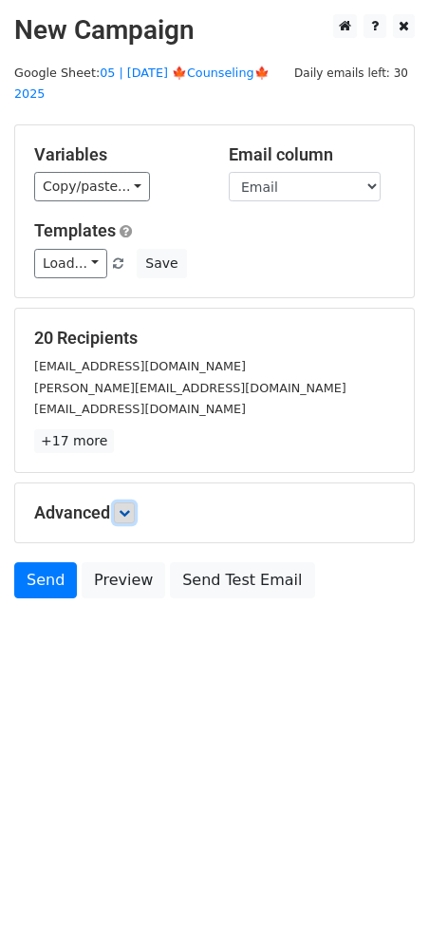
click at [122, 507] on icon at bounding box center [124, 512] width 11 height 11
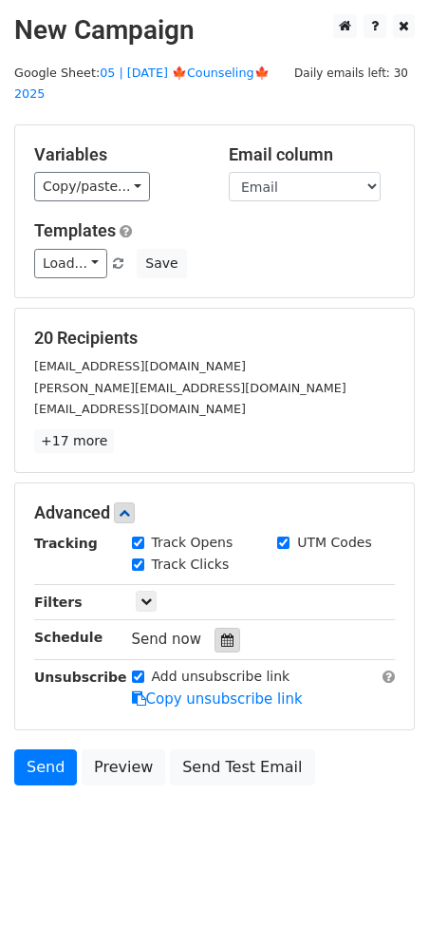
click at [220, 628] on div at bounding box center [228, 640] width 26 height 25
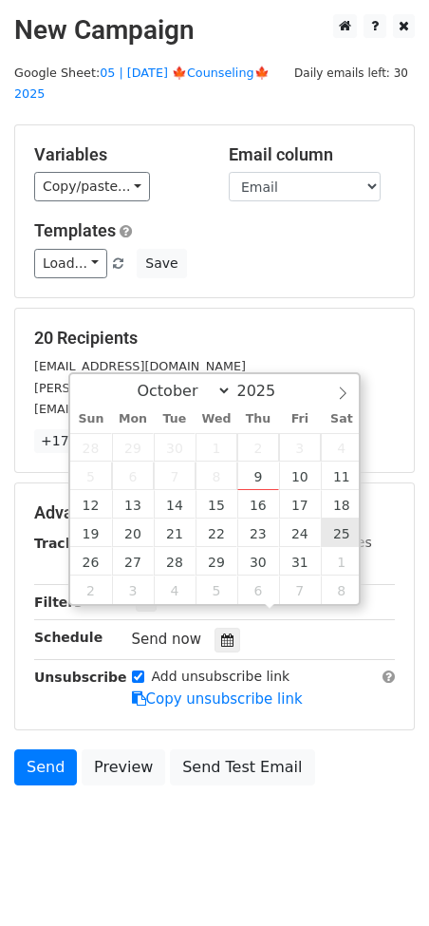
type input "2025-10-25 12:00"
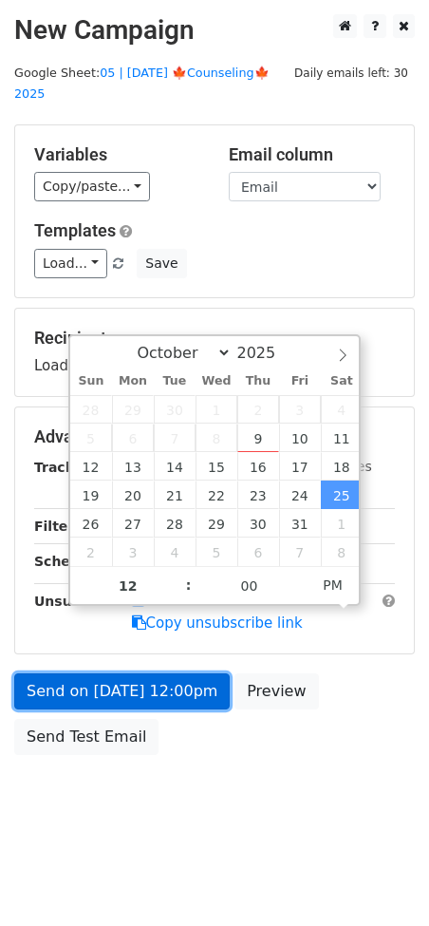
click at [185, 673] on link "Send on Oct 25 at 12:00pm" at bounding box center [122, 691] width 216 height 36
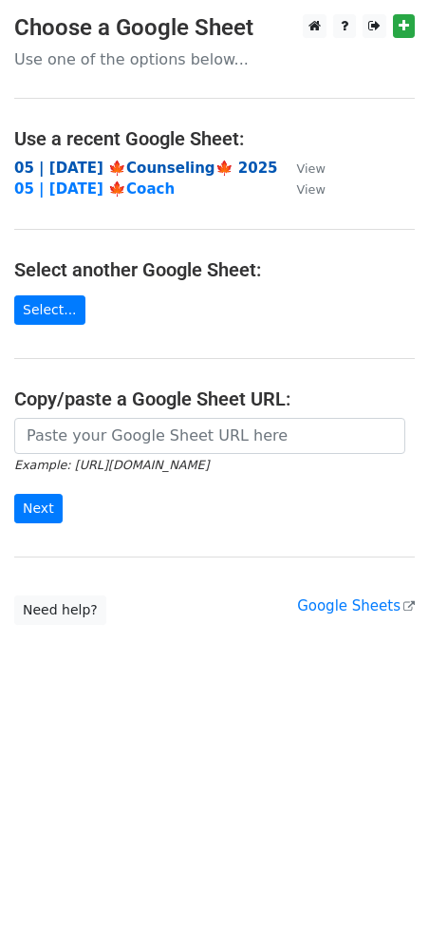
click at [176, 174] on strong "05 | OCT 5 🍁Counseling🍁 2025" at bounding box center [146, 168] width 264 height 17
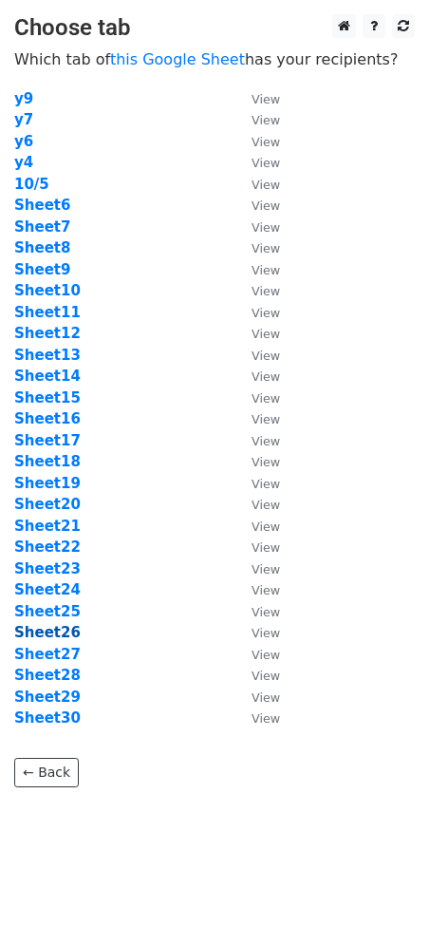
click at [42, 629] on strong "Sheet26" at bounding box center [47, 632] width 66 height 17
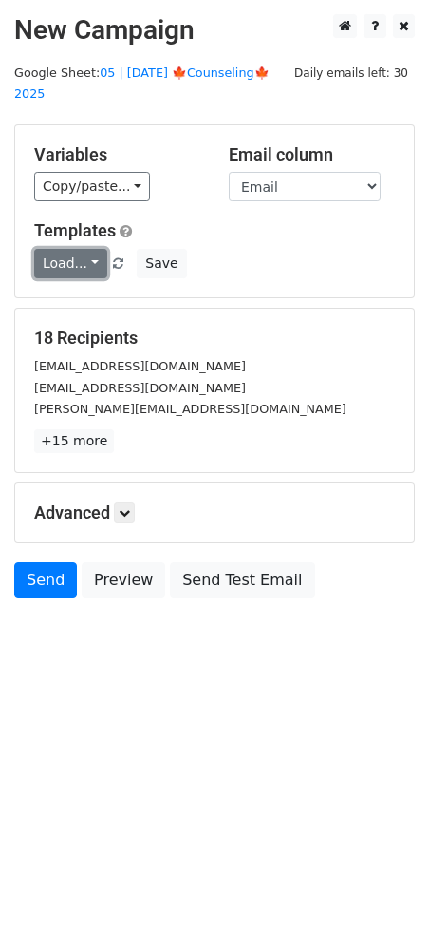
click at [72, 249] on link "Load..." at bounding box center [70, 263] width 73 height 29
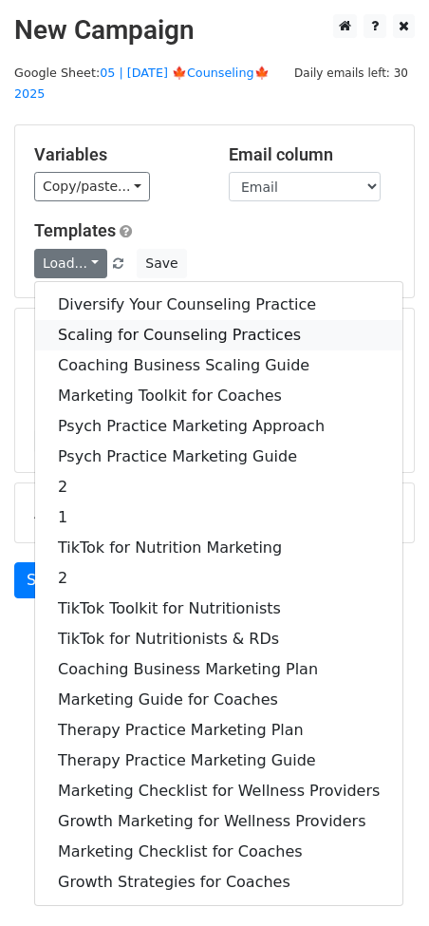
click at [102, 320] on link "Scaling for Counseling Practices" at bounding box center [218, 335] width 367 height 30
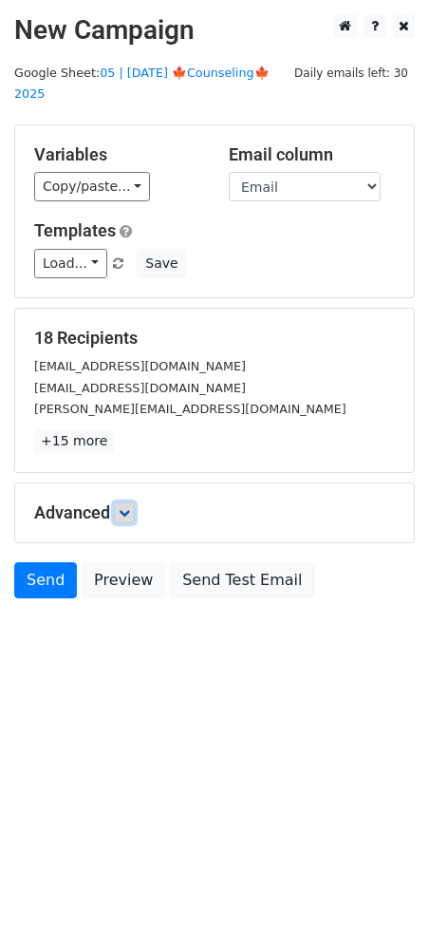
click at [130, 507] on icon at bounding box center [124, 512] width 11 height 11
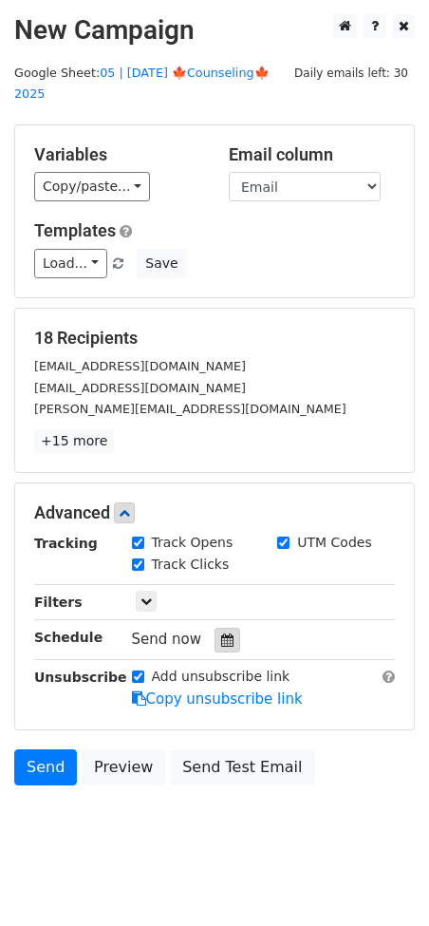
click at [221, 628] on div at bounding box center [228, 640] width 26 height 25
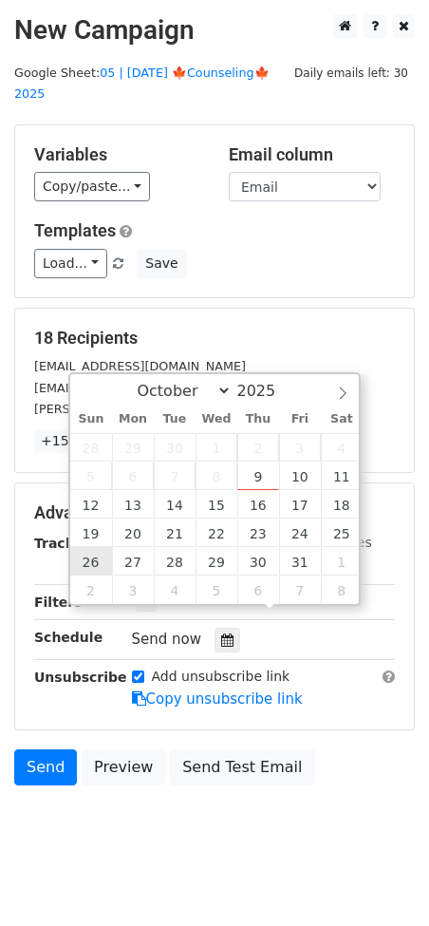
type input "[DATE] 12:00"
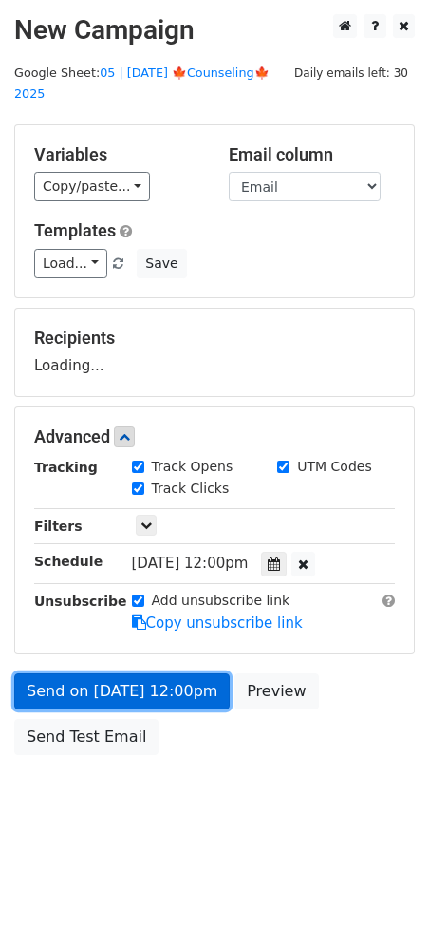
click at [119, 673] on link "Send on [DATE] 12:00pm" at bounding box center [122, 691] width 216 height 36
